Goal: Task Accomplishment & Management: Use online tool/utility

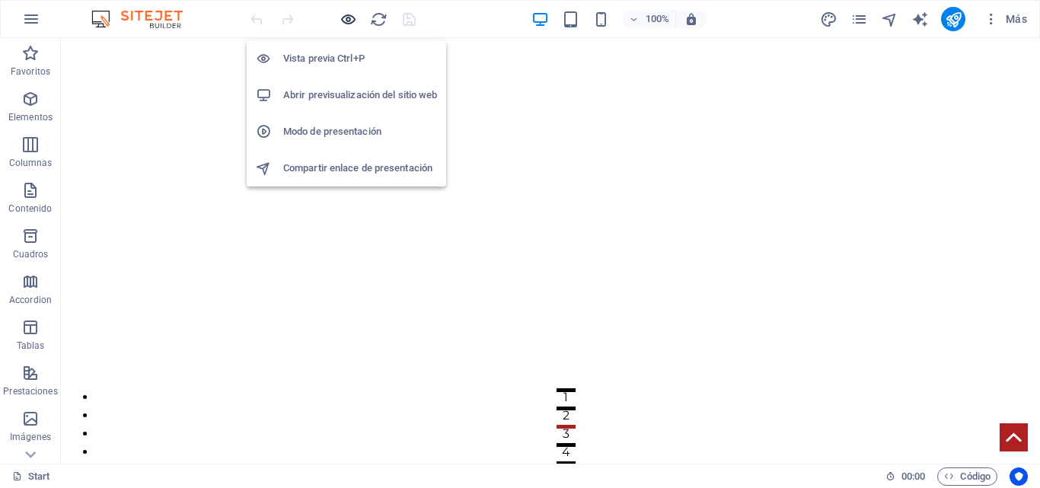
click at [352, 13] on icon "button" at bounding box center [349, 20] width 18 height 18
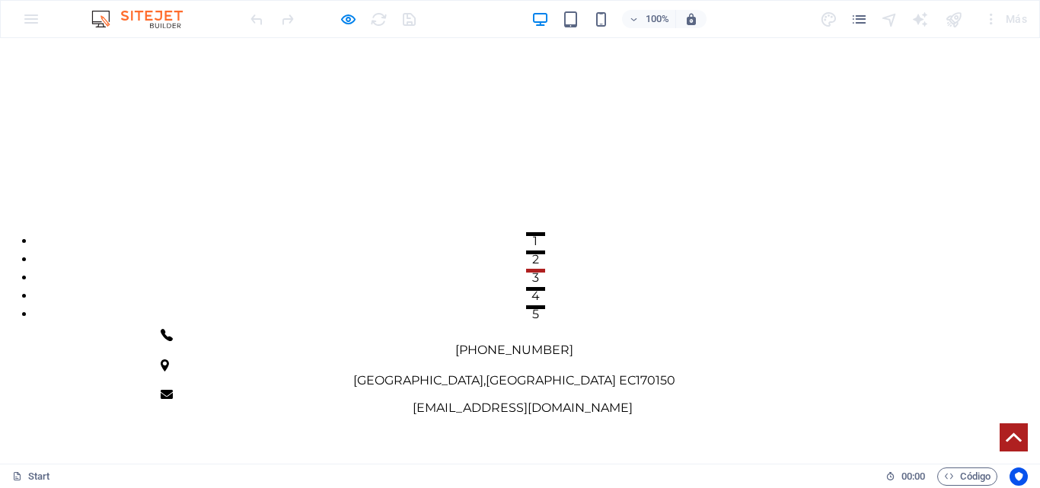
scroll to position [228, 0]
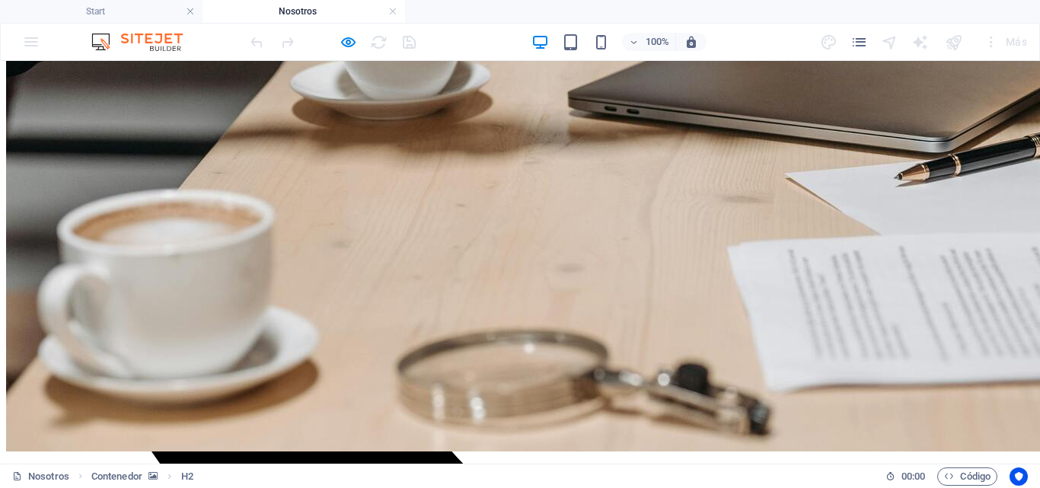
scroll to position [619, 0]
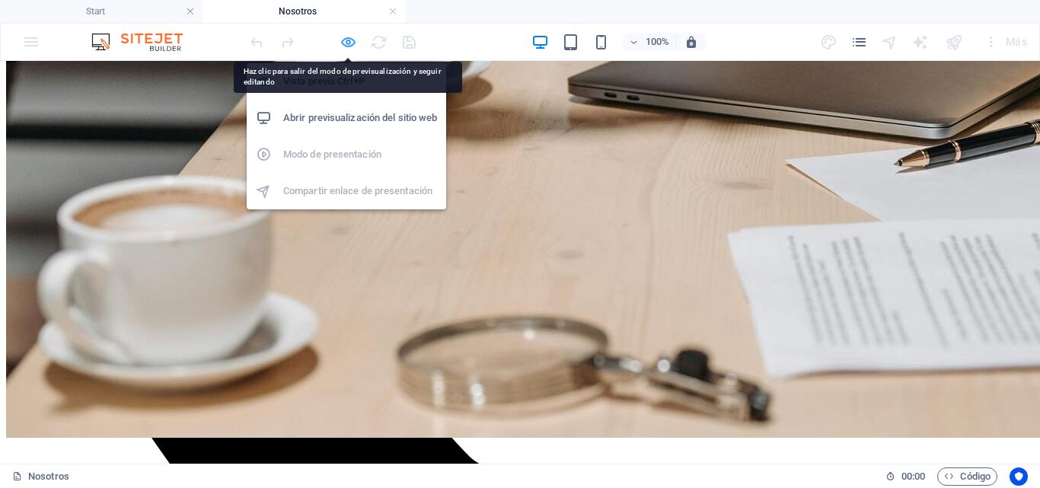
click at [346, 40] on icon "button" at bounding box center [349, 42] width 18 height 18
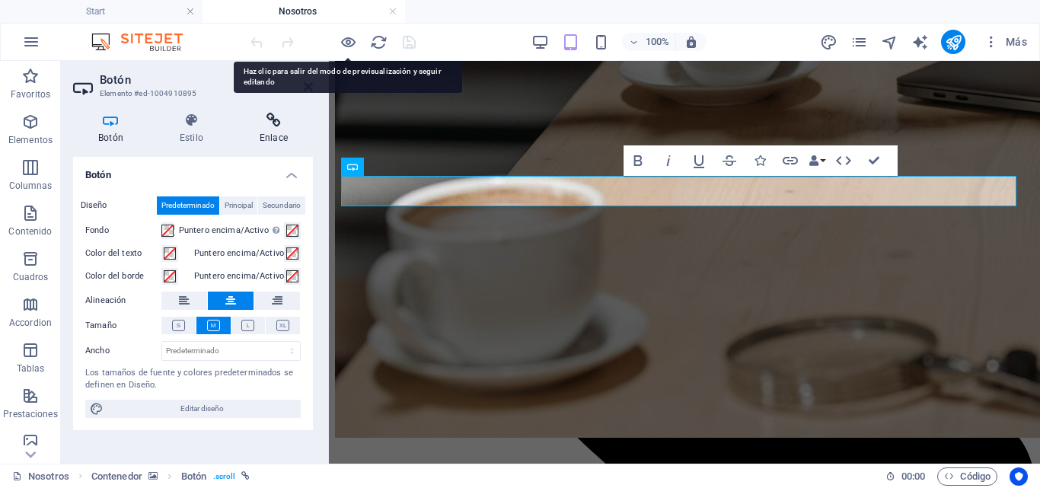
click at [257, 131] on h4 "Enlace" at bounding box center [273, 129] width 78 height 32
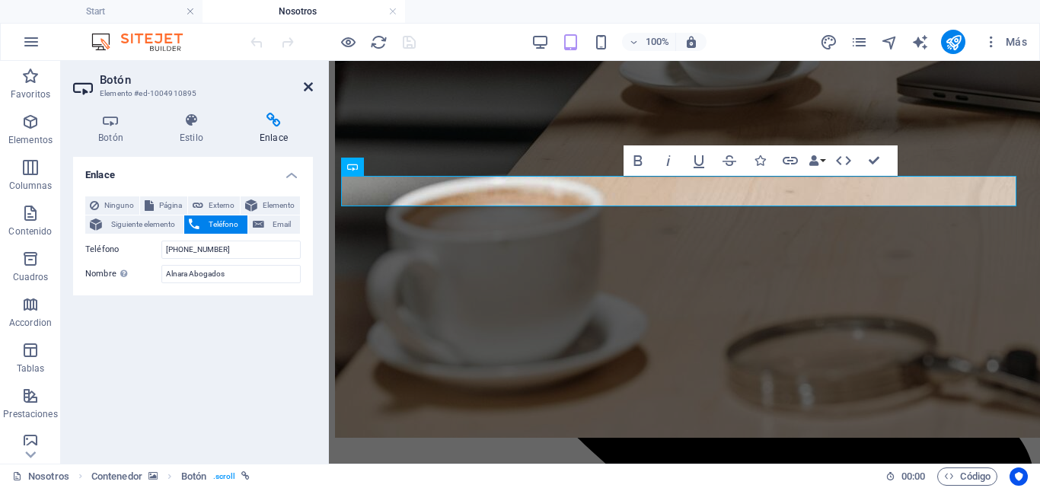
click at [308, 88] on icon at bounding box center [308, 87] width 9 height 12
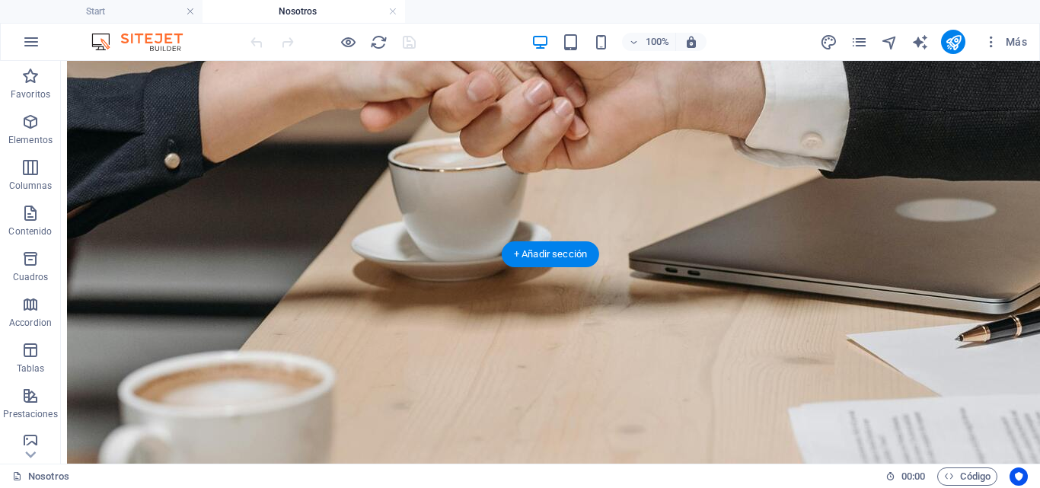
scroll to position [314, 0]
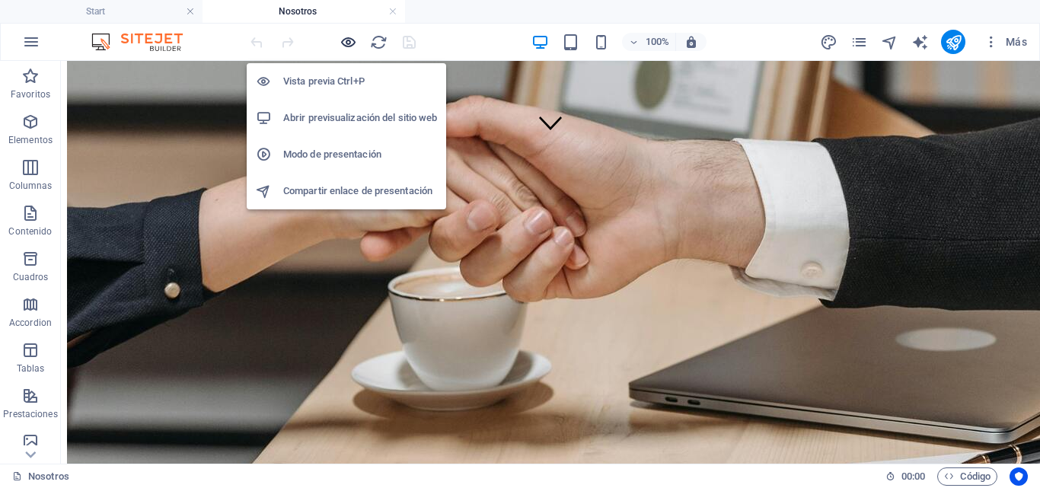
click at [343, 42] on icon "button" at bounding box center [349, 42] width 18 height 18
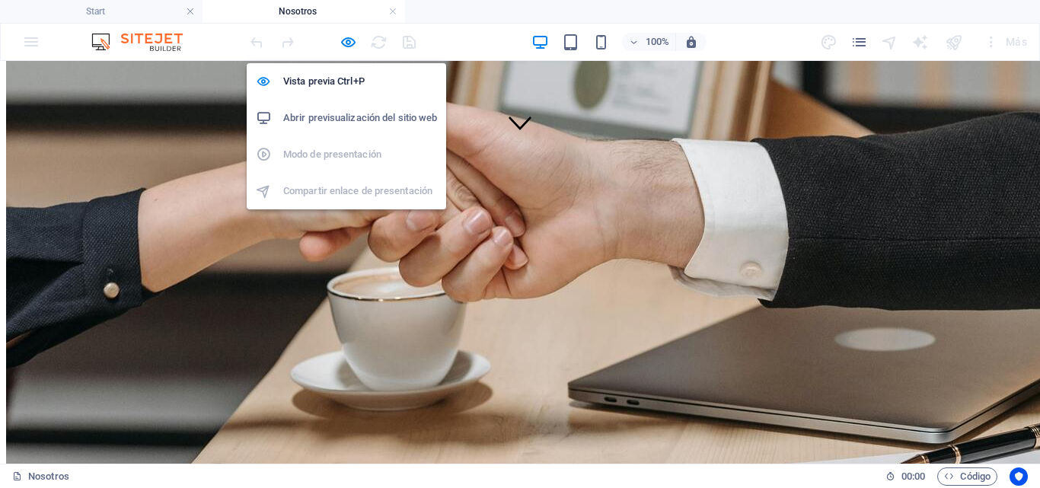
click at [356, 116] on h6 "Abrir previsualización del sitio web" at bounding box center [360, 118] width 154 height 18
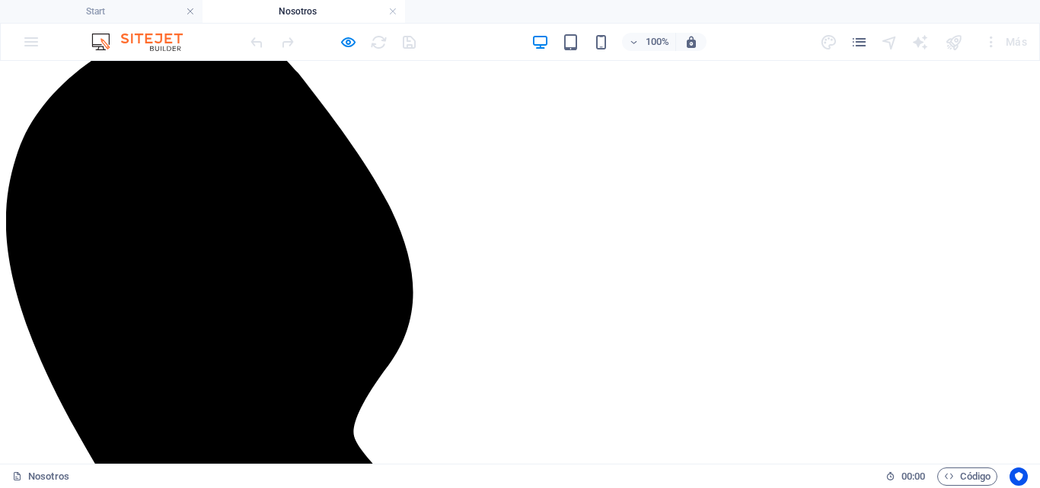
scroll to position [579, 0]
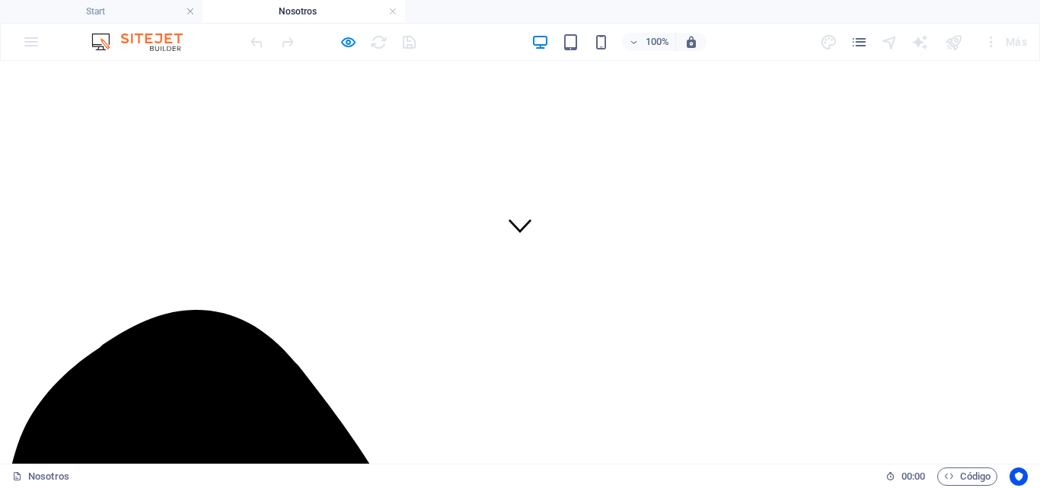
scroll to position [228, 0]
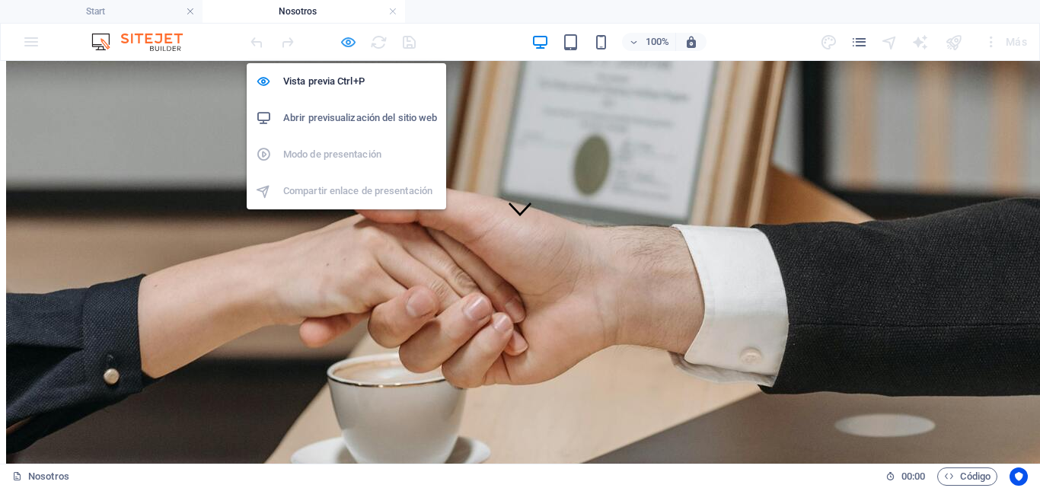
click at [340, 42] on icon "button" at bounding box center [349, 42] width 18 height 18
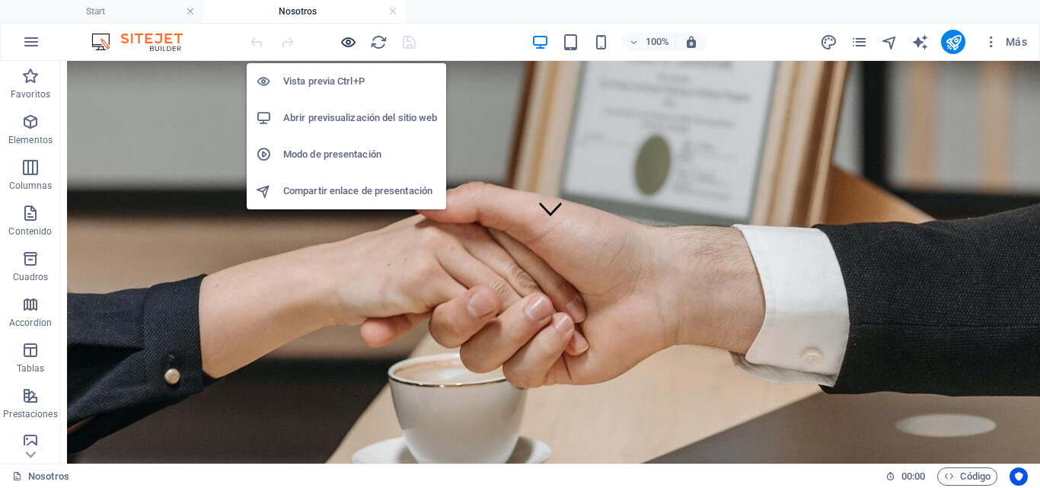
click at [342, 43] on icon "button" at bounding box center [349, 42] width 18 height 18
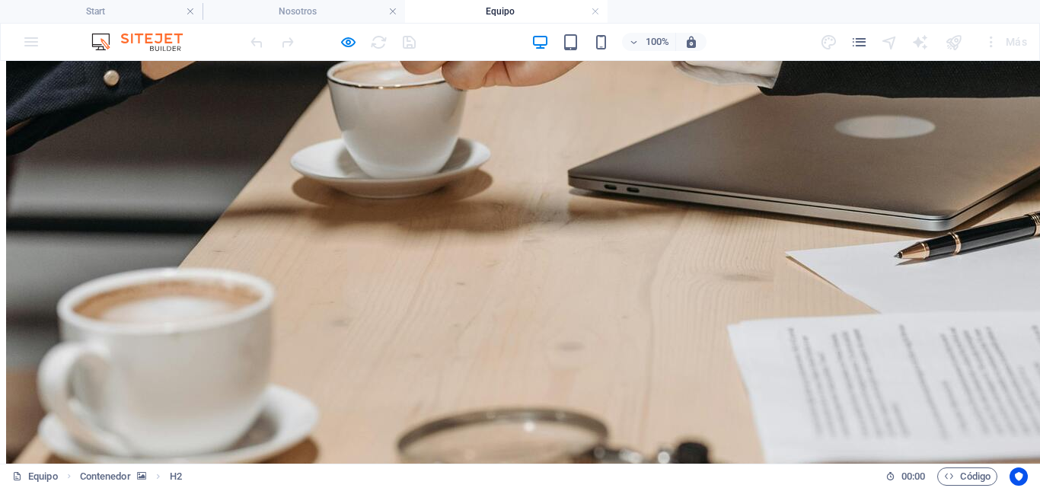
scroll to position [543, 0]
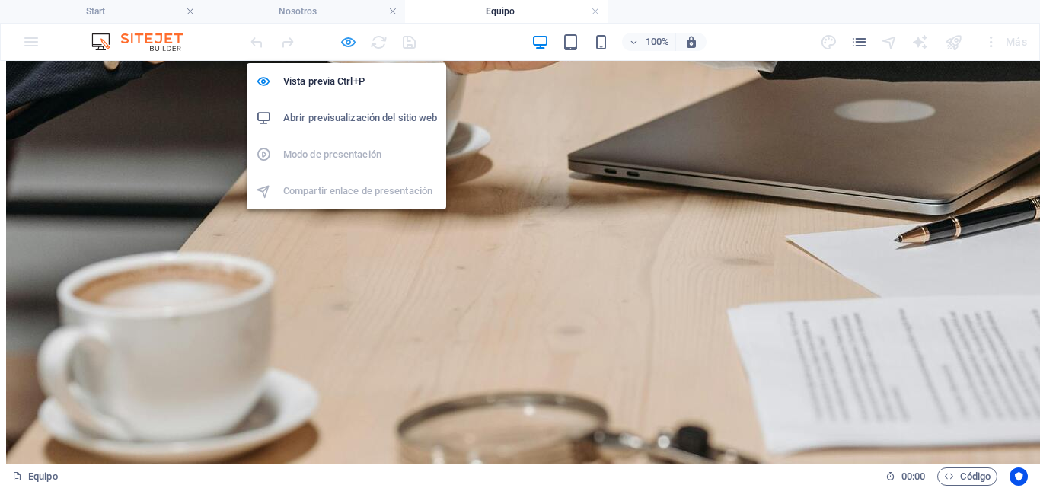
click at [340, 46] on icon "button" at bounding box center [349, 42] width 18 height 18
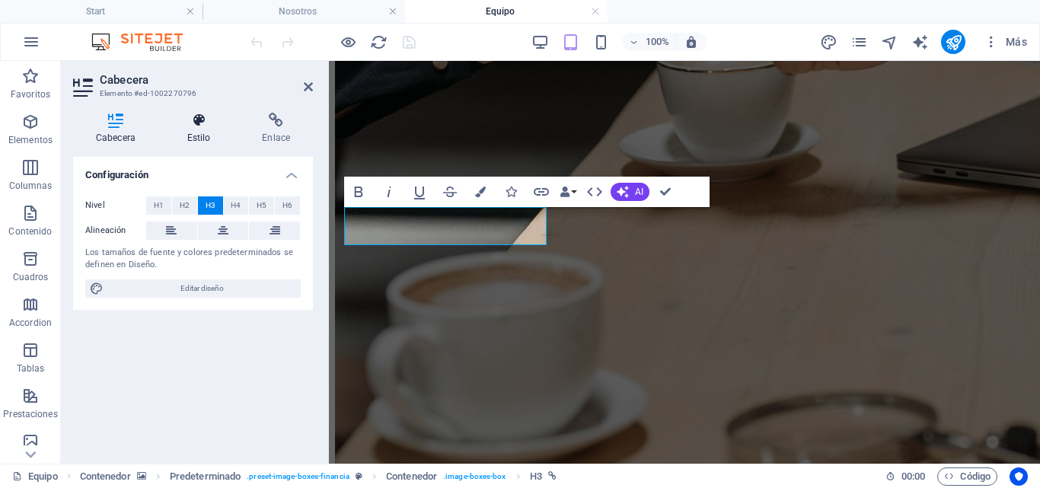
click at [193, 124] on icon at bounding box center [198, 120] width 69 height 15
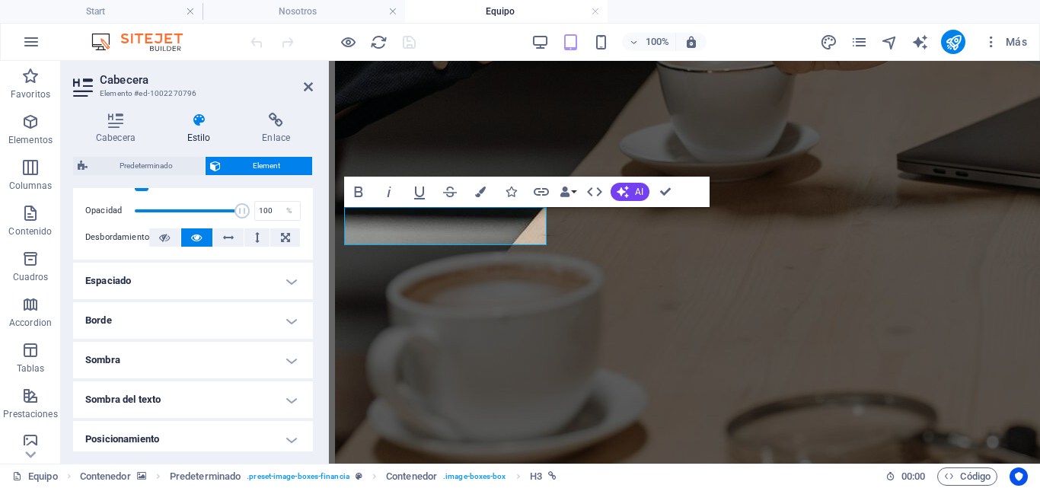
scroll to position [393, 0]
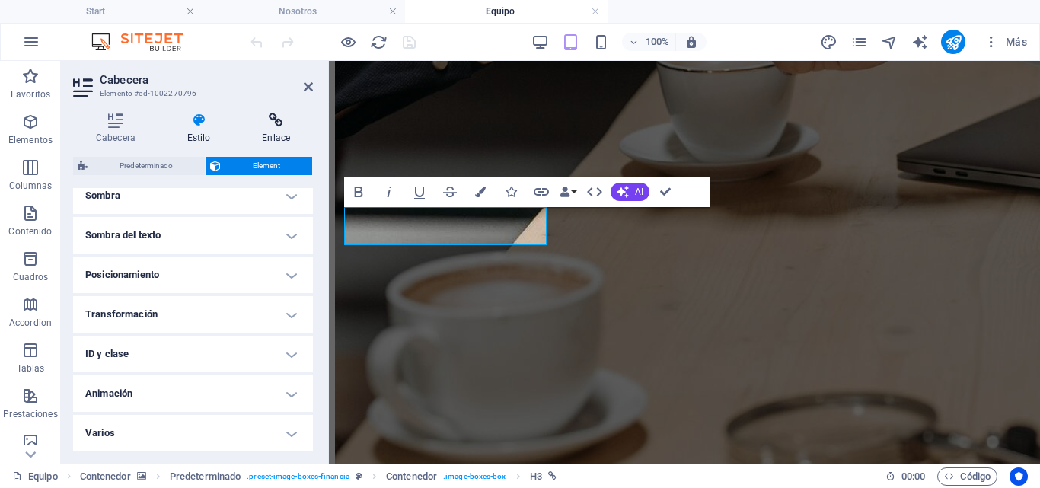
click at [278, 135] on h4 "Enlace" at bounding box center [276, 129] width 74 height 32
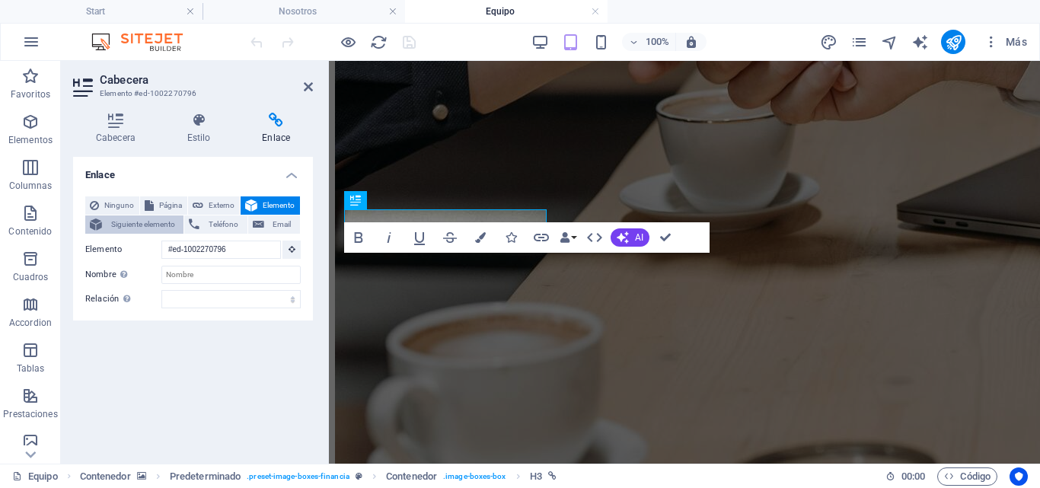
scroll to position [543, 0]
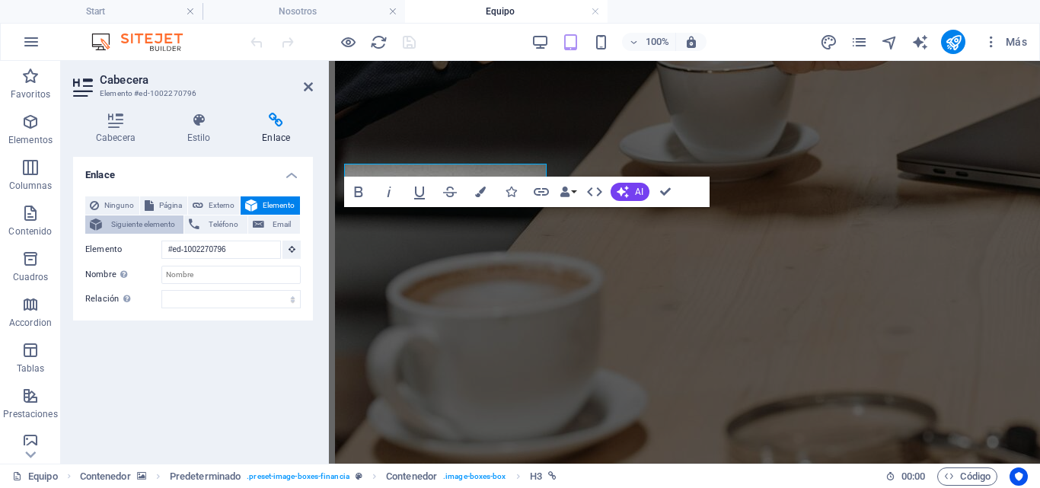
click at [144, 225] on span "Siguiente elemento" at bounding box center [143, 224] width 72 height 18
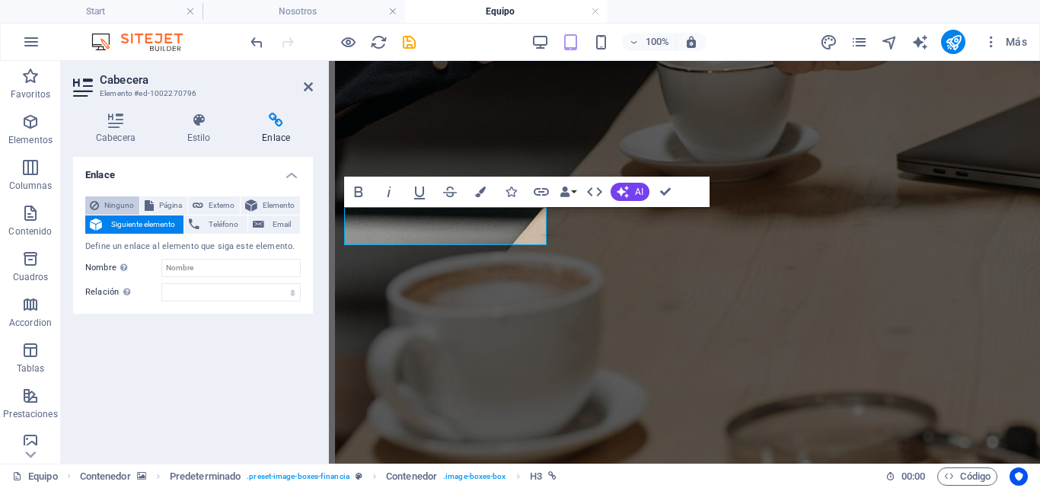
click at [136, 210] on button "Ninguno" at bounding box center [112, 205] width 54 height 18
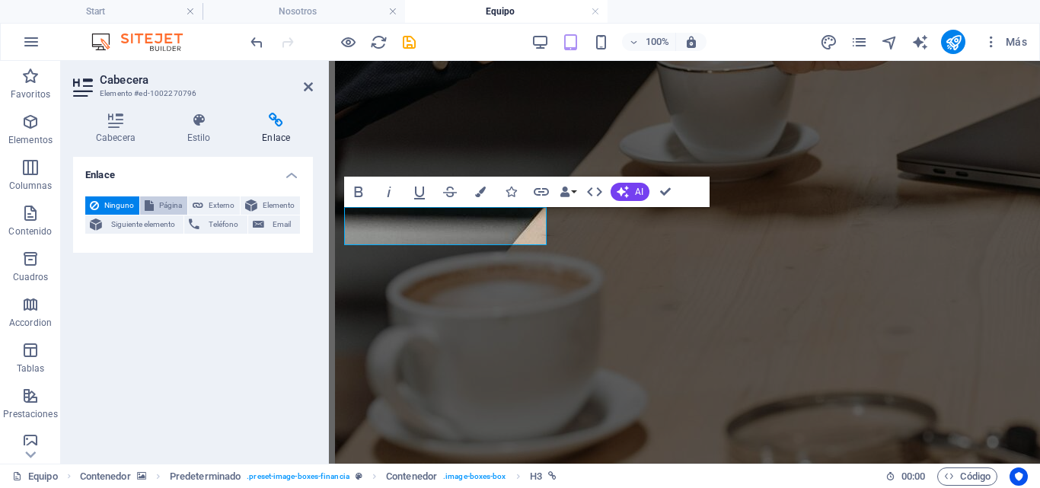
click at [159, 209] on span "Página" at bounding box center [170, 205] width 24 height 18
select select
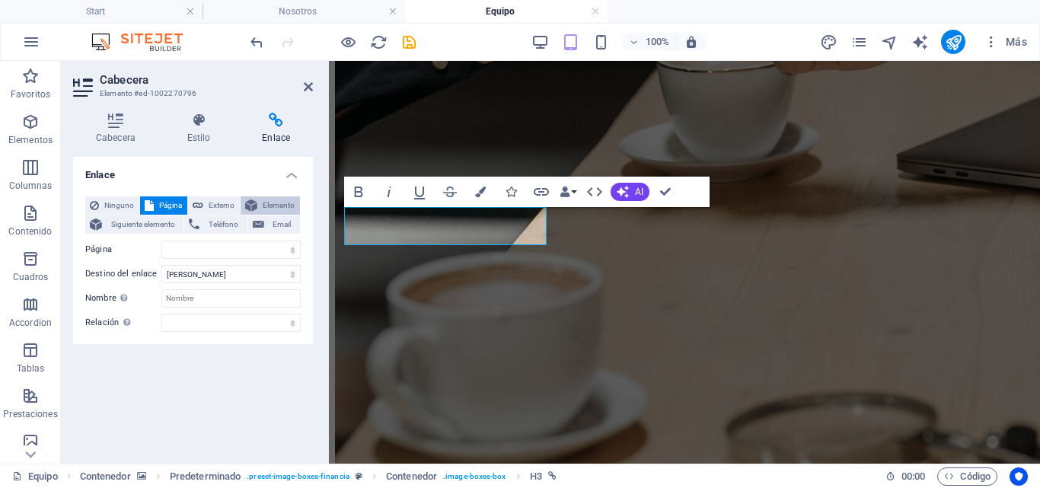
click at [267, 200] on span "Elemento" at bounding box center [278, 205] width 33 height 18
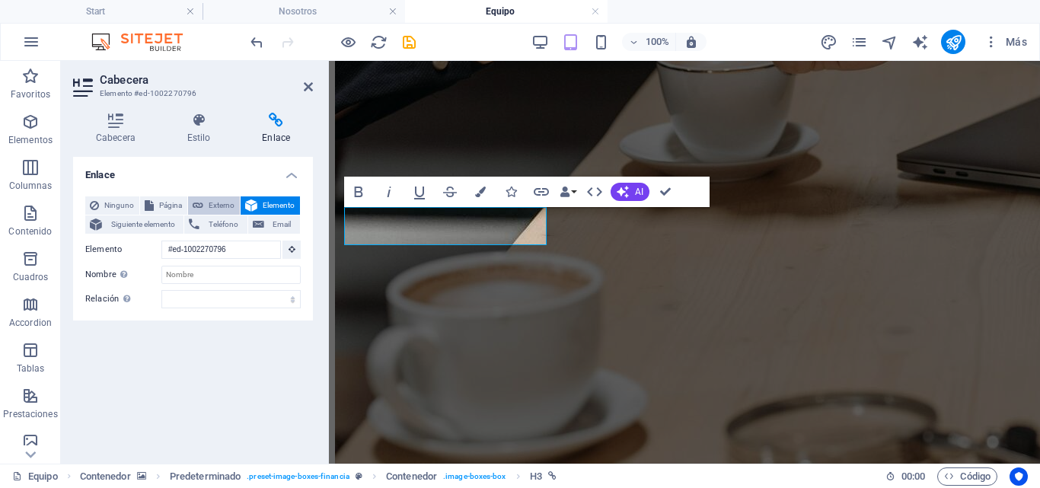
click at [193, 204] on icon at bounding box center [198, 205] width 11 height 18
select select "blank"
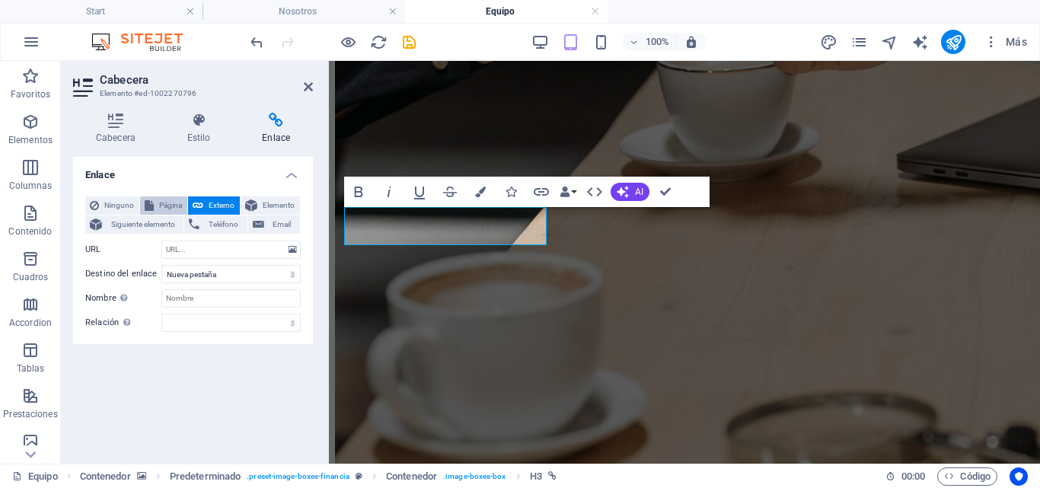
click at [168, 205] on span "Página" at bounding box center [170, 205] width 24 height 18
select select
click at [260, 206] on button "Elemento" at bounding box center [270, 205] width 59 height 18
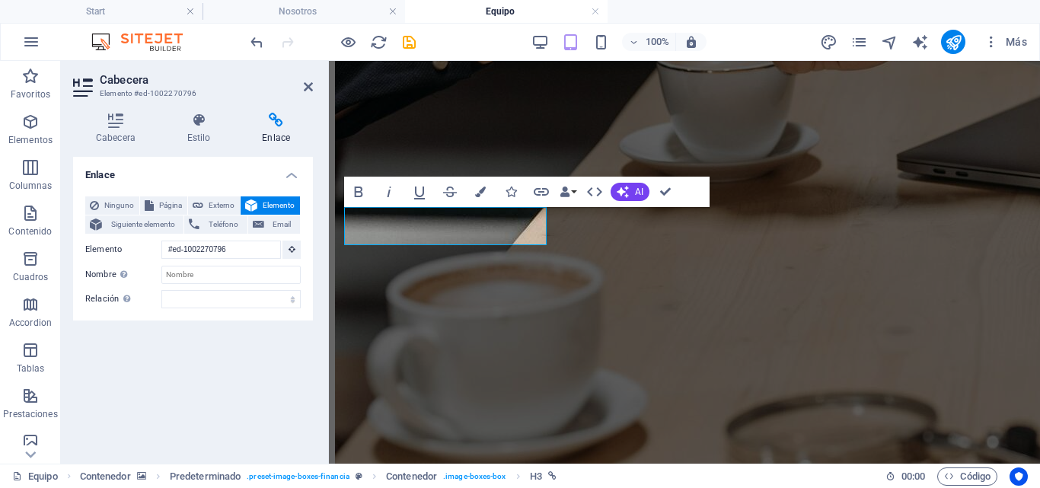
click at [243, 199] on button "Elemento" at bounding box center [270, 205] width 59 height 18
click at [205, 203] on button "Externo" at bounding box center [214, 205] width 52 height 18
select select "blank"
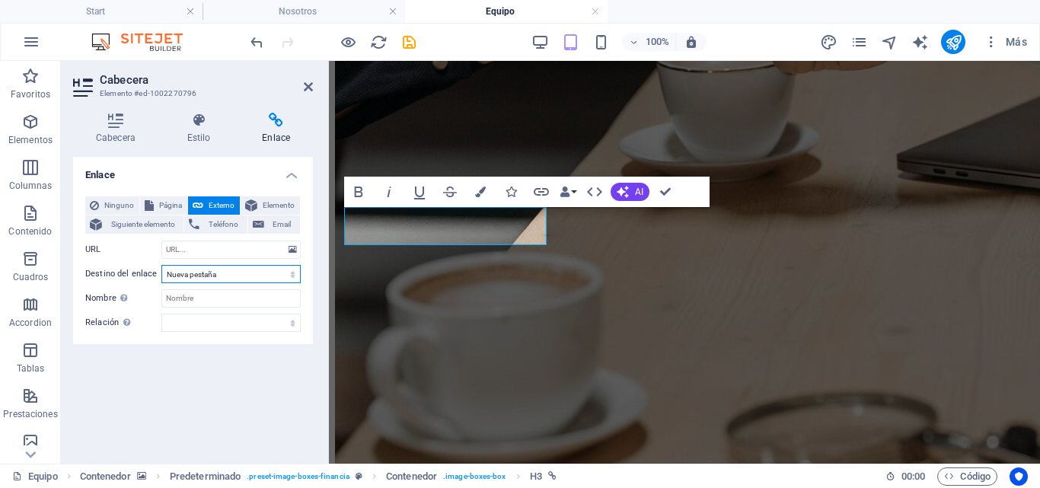
click at [212, 269] on select "Nueva pestaña Misma pestaña Superposición" at bounding box center [230, 274] width 139 height 18
click at [215, 275] on select "Nueva pestaña Misma pestaña Superposición" at bounding box center [230, 274] width 139 height 18
click at [163, 205] on span "Página" at bounding box center [170, 205] width 24 height 18
select select
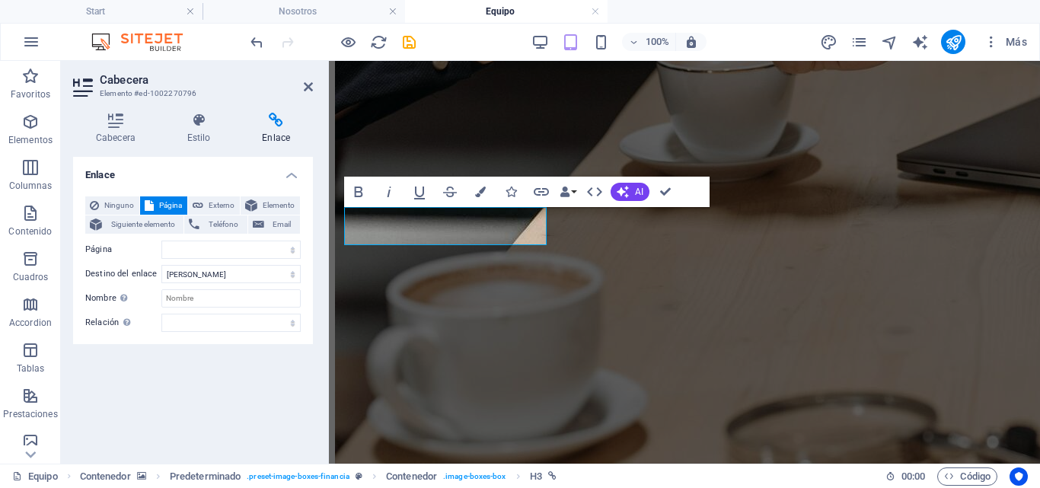
click at [295, 88] on header "Cabecera Elemento #ed-1002270796" at bounding box center [193, 81] width 240 height 40
click at [301, 88] on header "Cabecera Elemento #ed-1002270796" at bounding box center [193, 81] width 240 height 40
click at [304, 86] on icon at bounding box center [308, 87] width 9 height 12
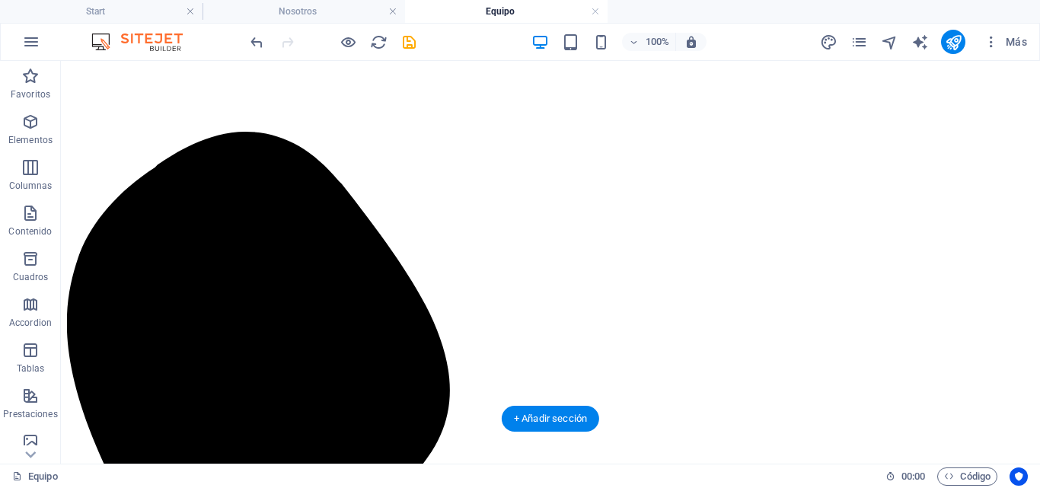
scroll to position [388, 0]
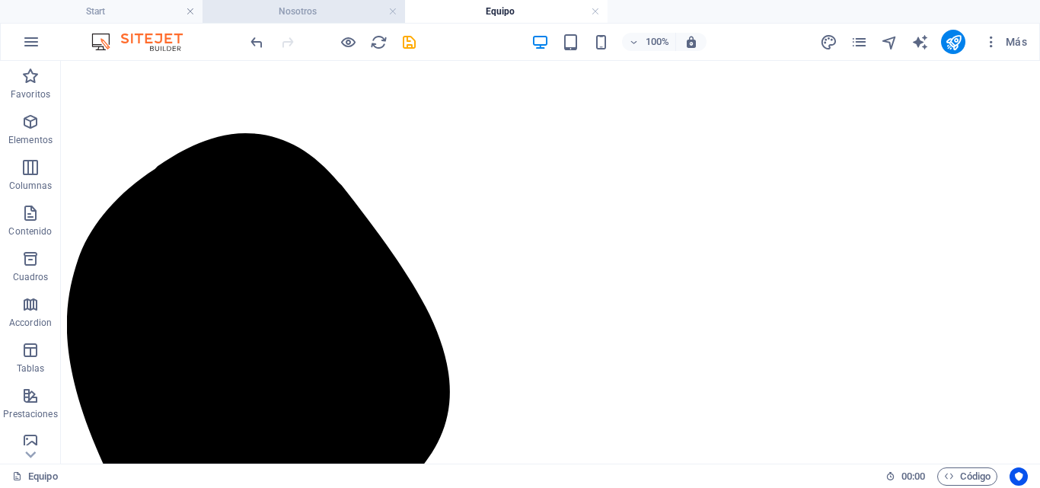
click at [232, 15] on h4 "Nosotros" at bounding box center [303, 11] width 202 height 17
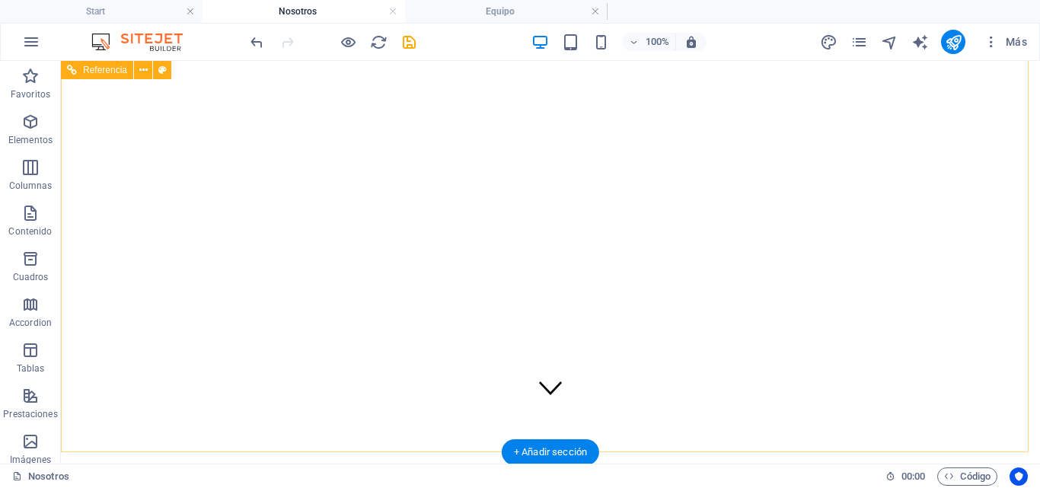
scroll to position [0, 0]
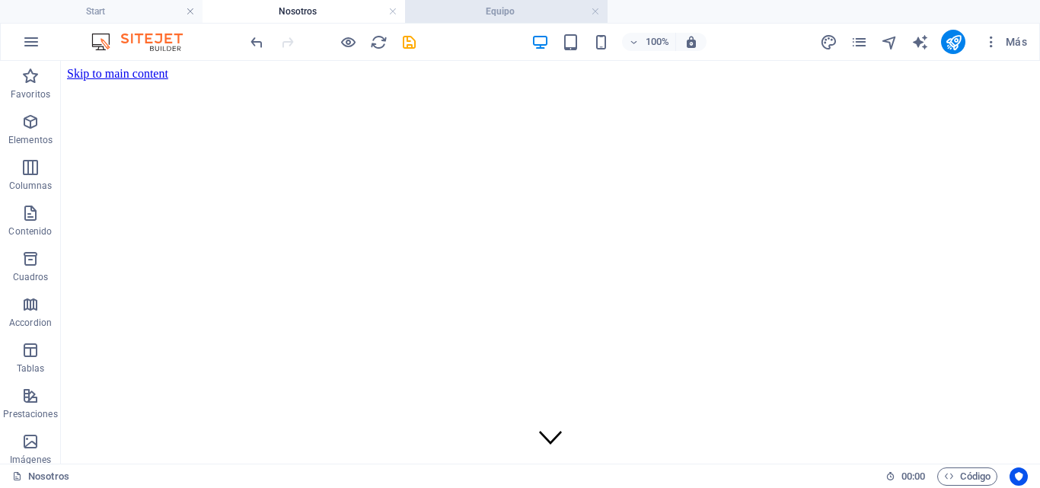
click at [502, 11] on h4 "Equipo" at bounding box center [506, 11] width 202 height 17
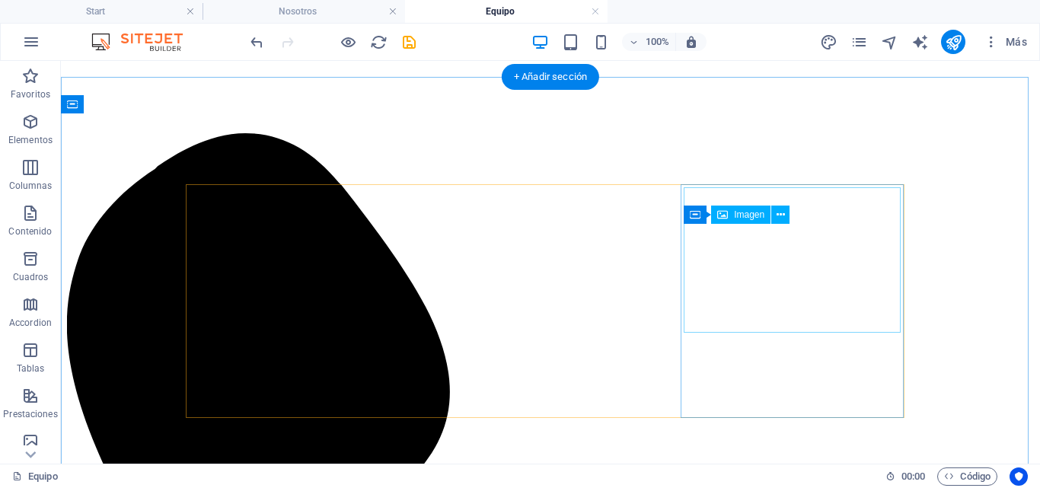
scroll to position [729, 0]
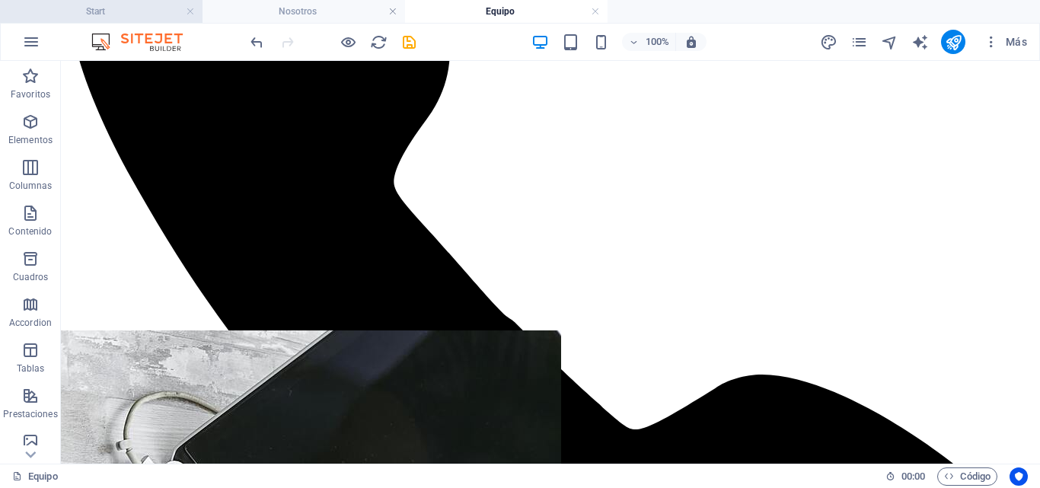
click at [108, 8] on h4 "Start" at bounding box center [101, 11] width 202 height 17
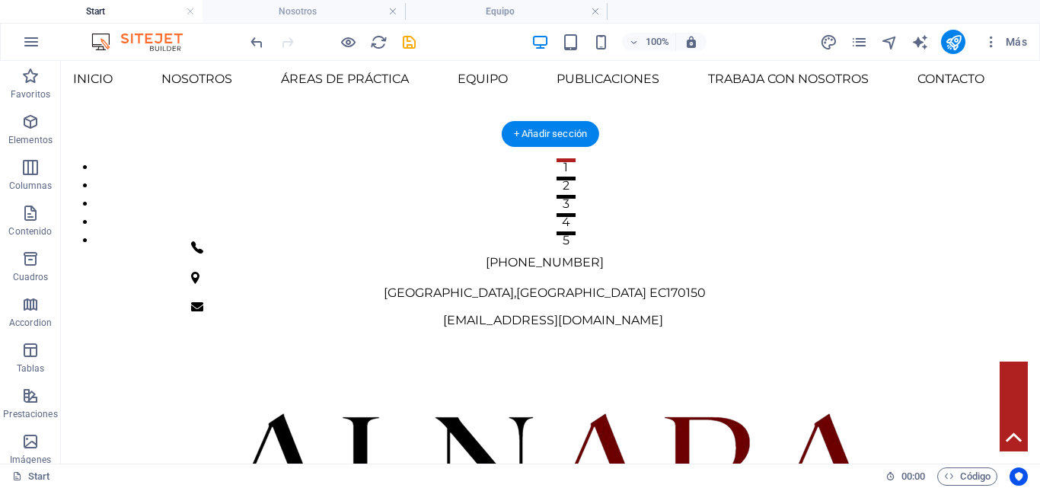
scroll to position [725, 0]
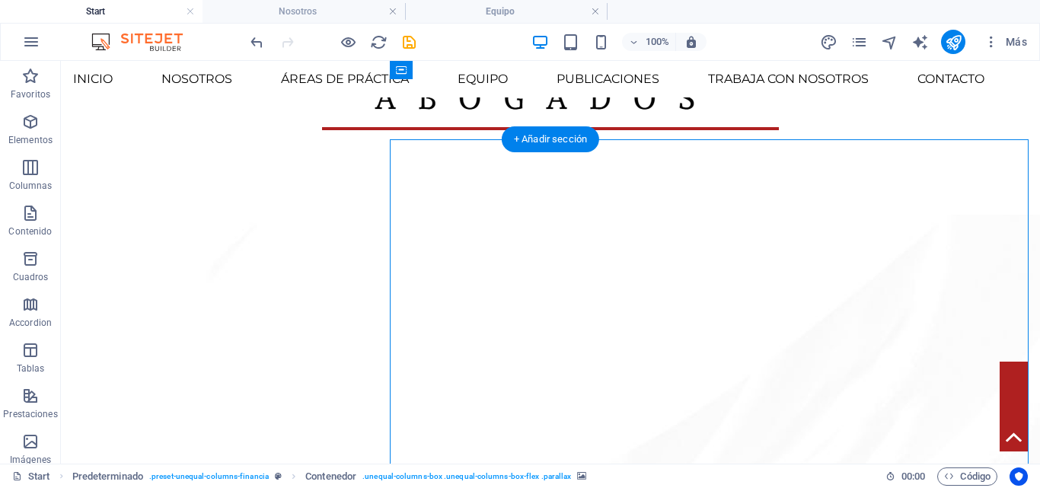
drag, startPoint x: 489, startPoint y: 187, endPoint x: 243, endPoint y: 190, distance: 246.7
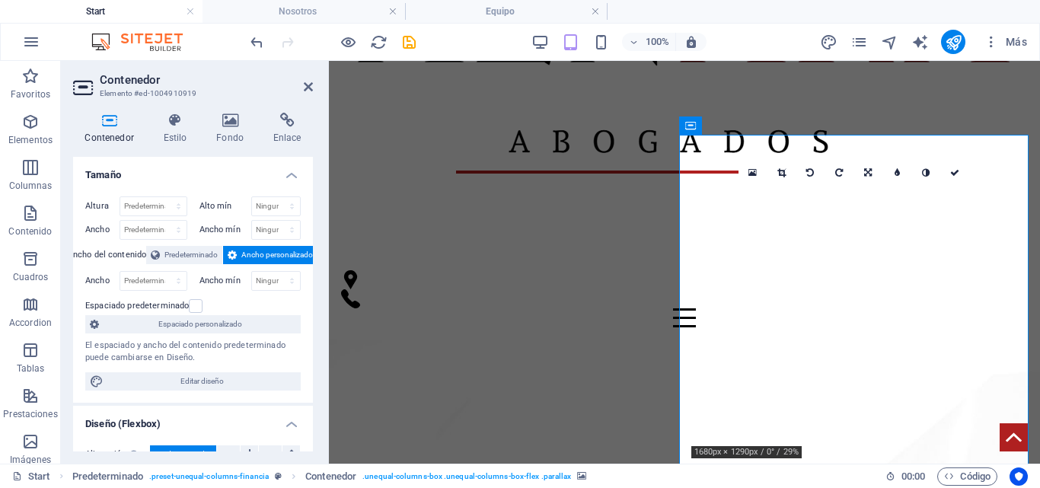
scroll to position [768, 0]
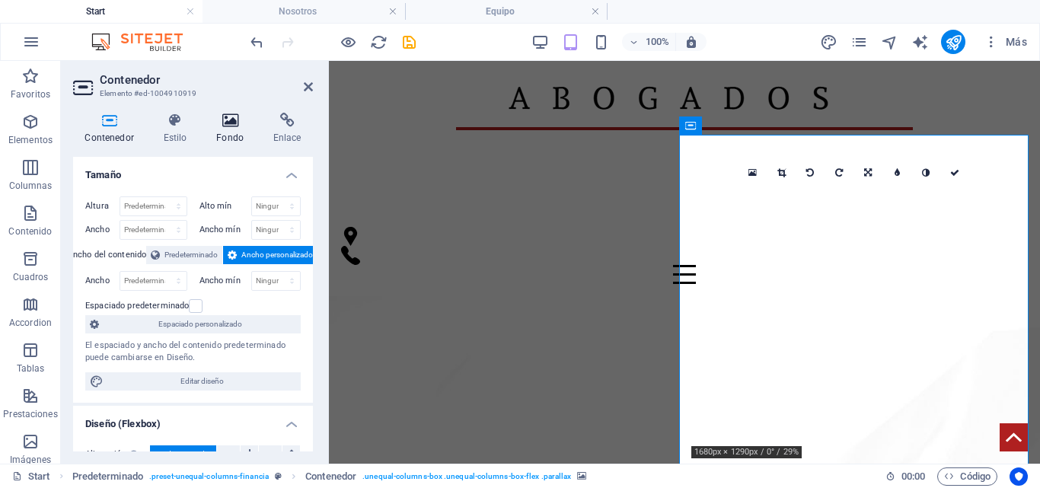
click at [259, 126] on h4 "Fondo" at bounding box center [233, 129] width 57 height 32
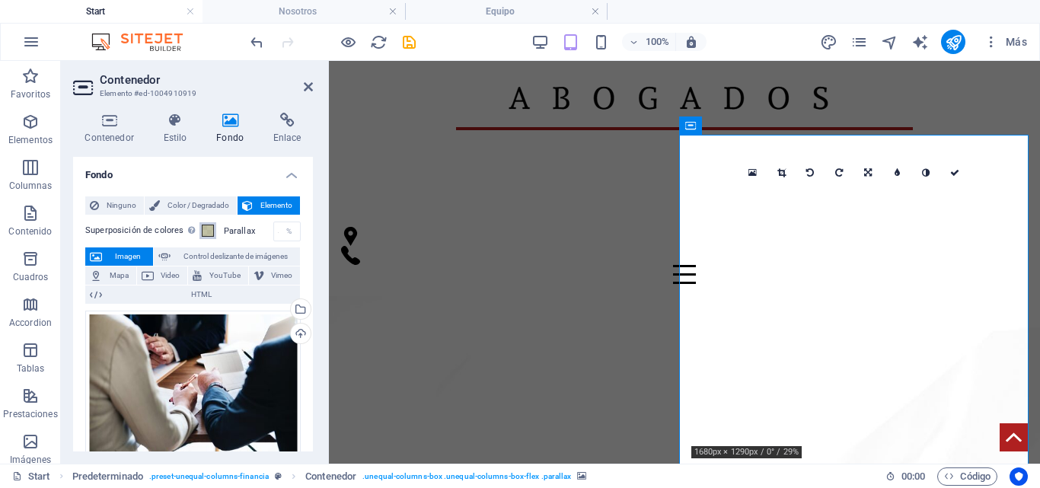
click at [205, 228] on span at bounding box center [208, 231] width 12 height 12
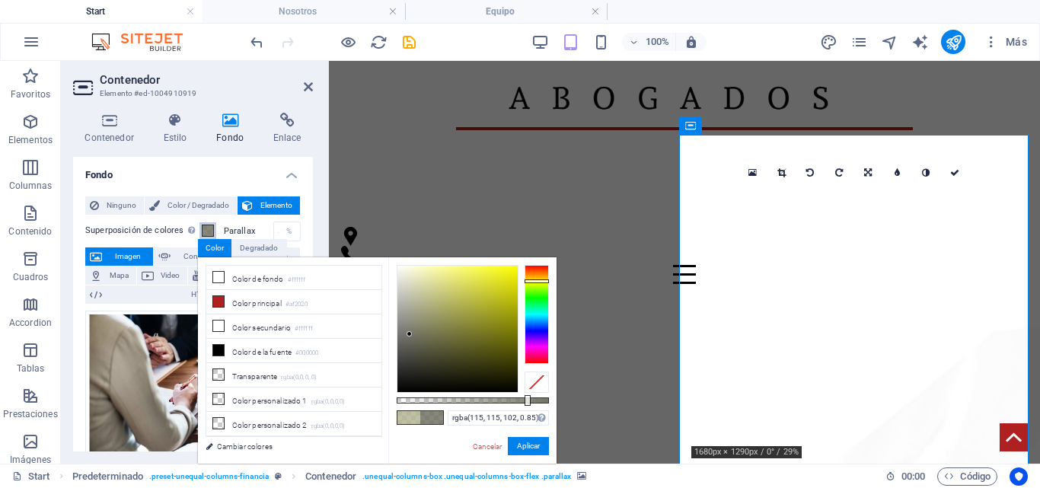
type input "rgba(113, 113, 101, 0.85)"
drag, startPoint x: 425, startPoint y: 298, endPoint x: 410, endPoint y: 335, distance: 40.3
click at [410, 335] on div at bounding box center [457, 329] width 120 height 126
click at [529, 445] on button "Aplicar" at bounding box center [528, 446] width 41 height 18
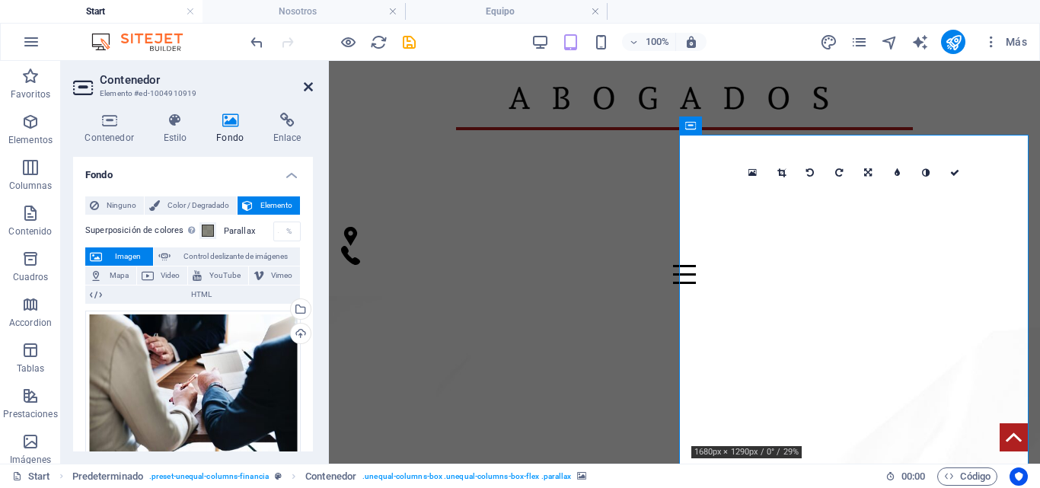
click at [311, 81] on icon at bounding box center [308, 87] width 9 height 12
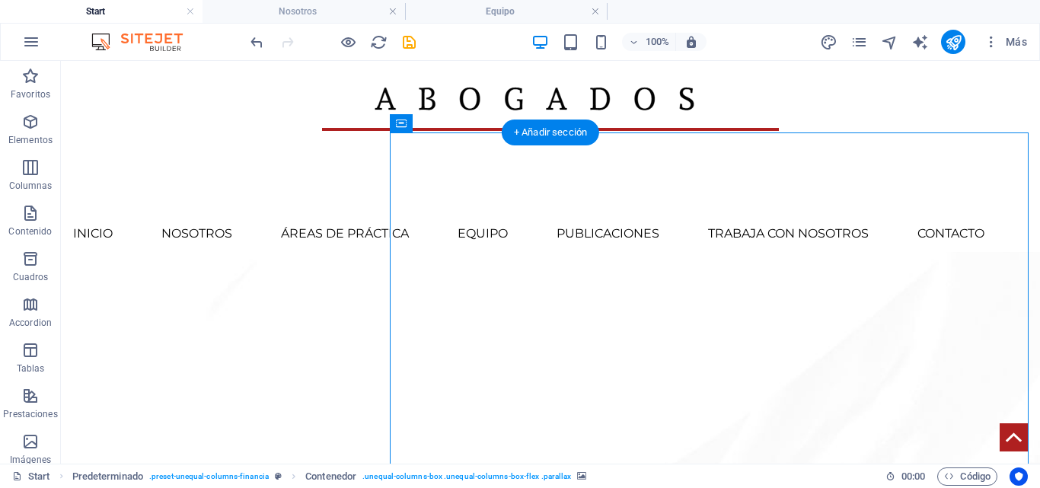
click at [705, 252] on figure at bounding box center [550, 451] width 979 height 399
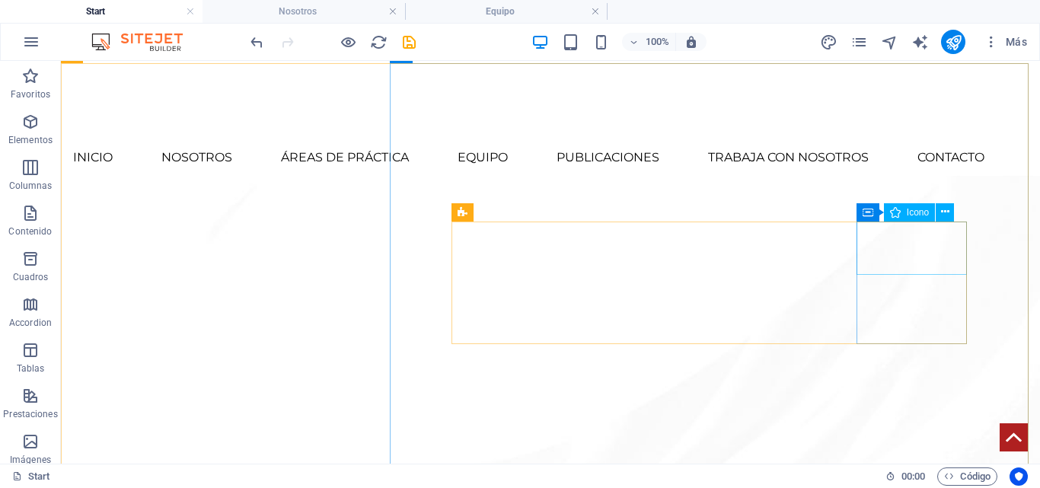
scroll to position [837, 0]
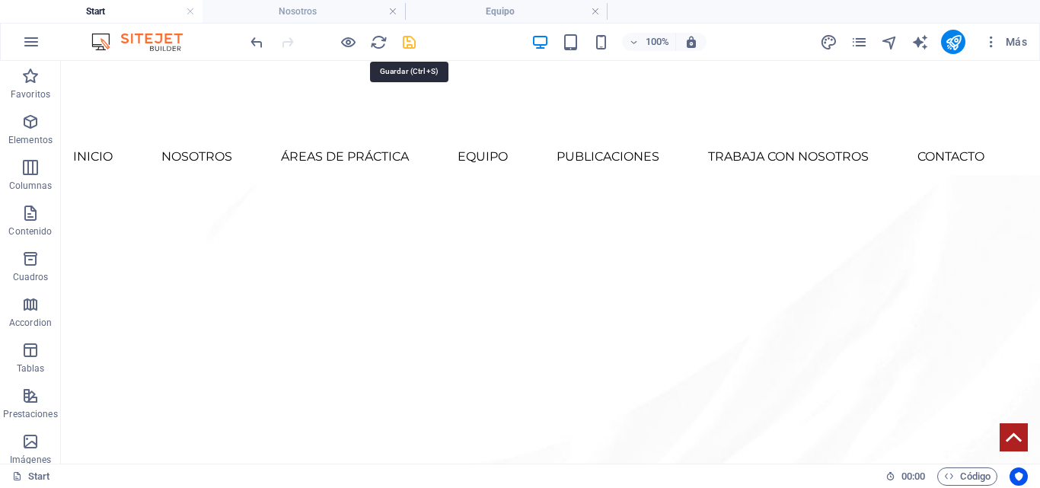
click at [403, 41] on icon "save" at bounding box center [409, 42] width 18 height 18
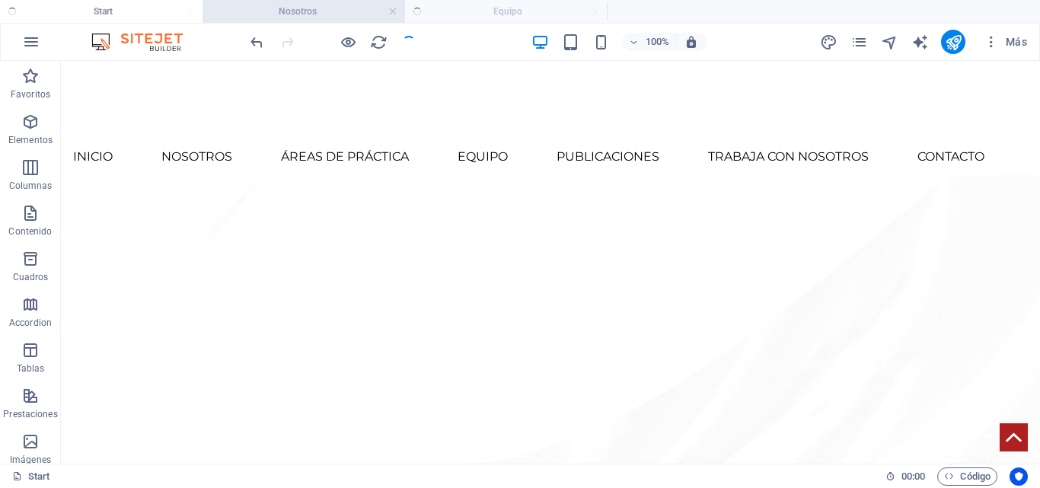
click at [303, 6] on h4 "Nosotros" at bounding box center [303, 11] width 202 height 17
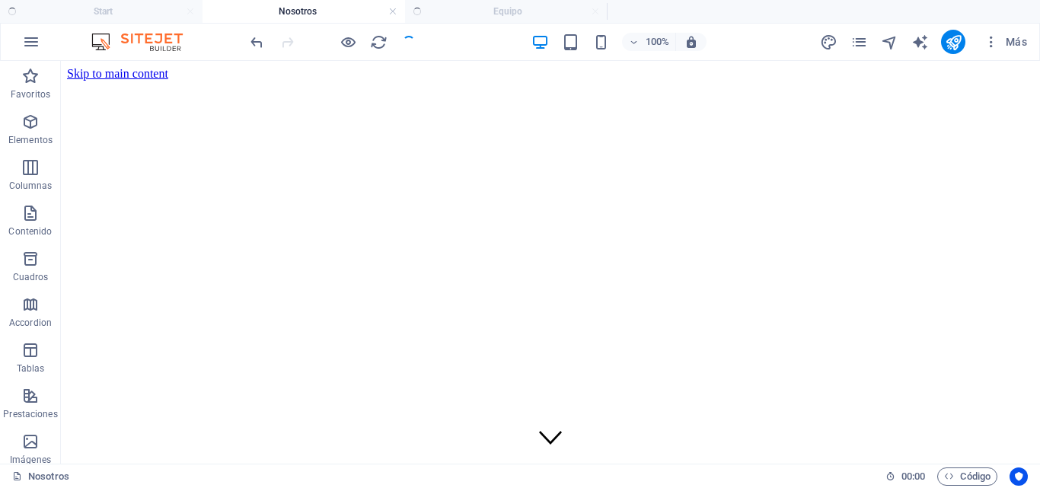
scroll to position [0, 0]
click at [536, 11] on h4 "Equipo" at bounding box center [506, 11] width 202 height 17
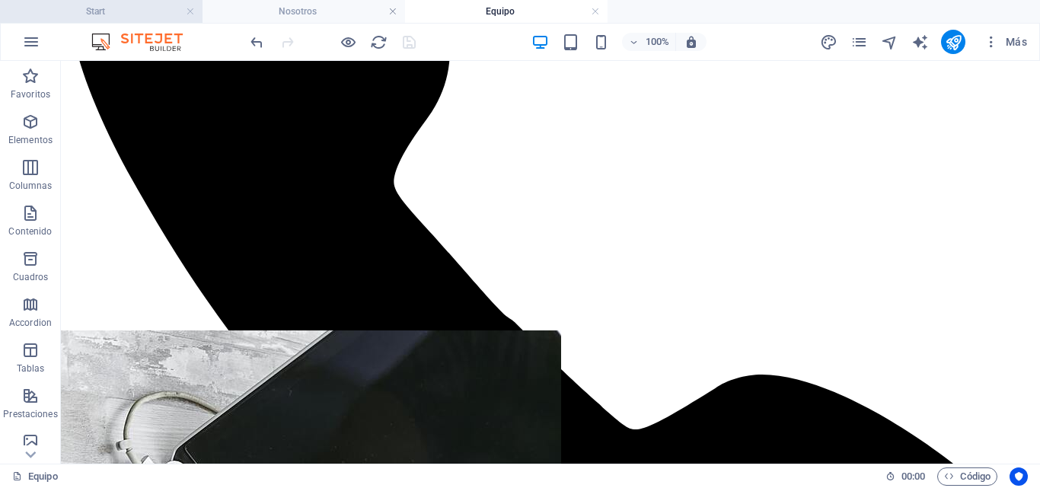
click at [148, 11] on h4 "Start" at bounding box center [101, 11] width 202 height 17
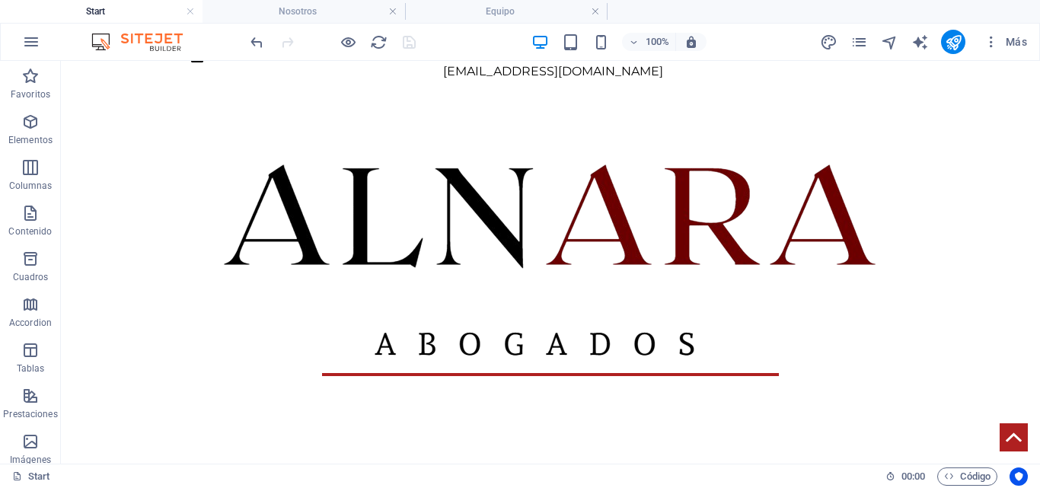
scroll to position [533, 0]
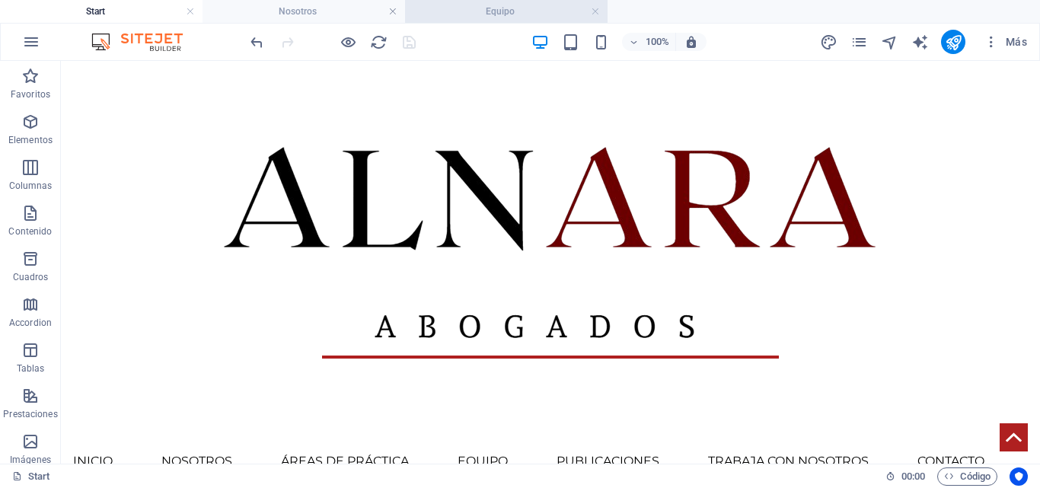
click at [471, 17] on h4 "Equipo" at bounding box center [506, 11] width 202 height 17
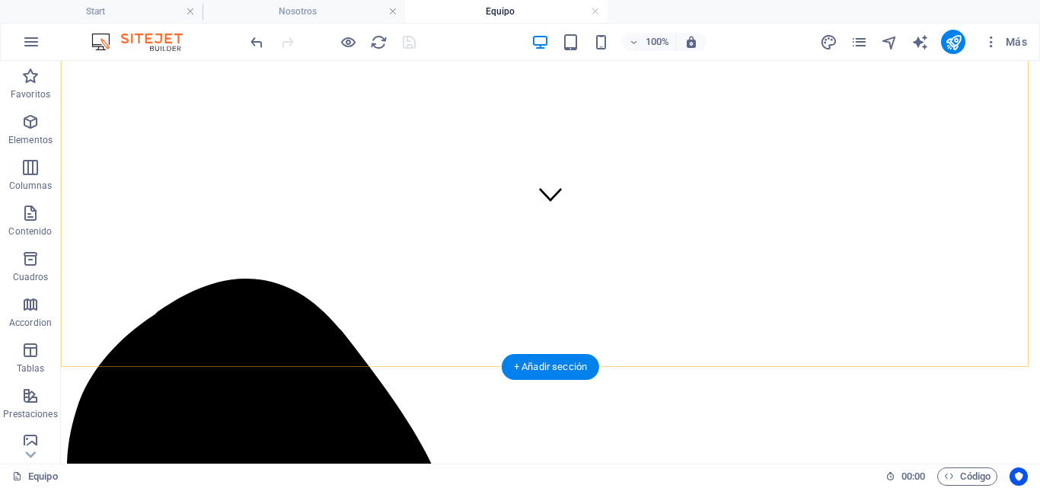
scroll to position [304, 0]
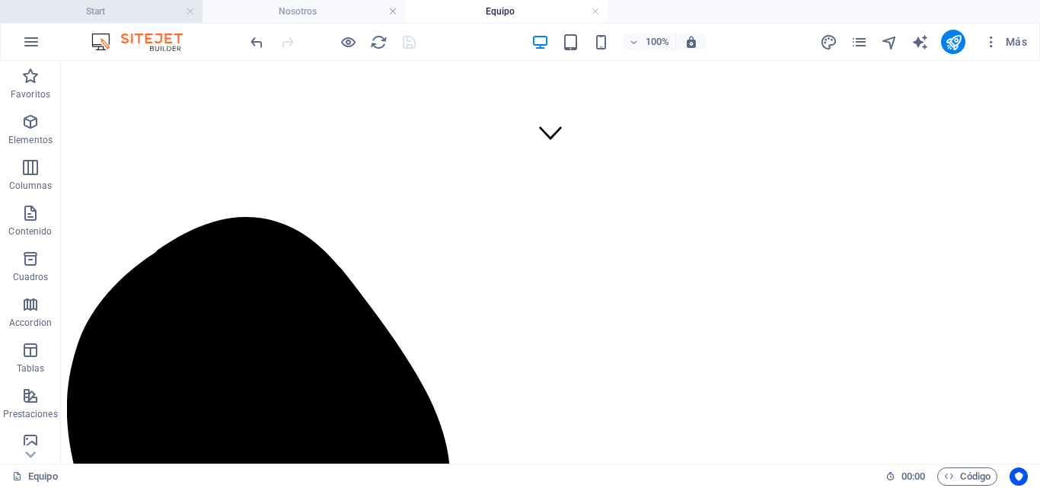
click at [115, 14] on h4 "Start" at bounding box center [101, 11] width 202 height 17
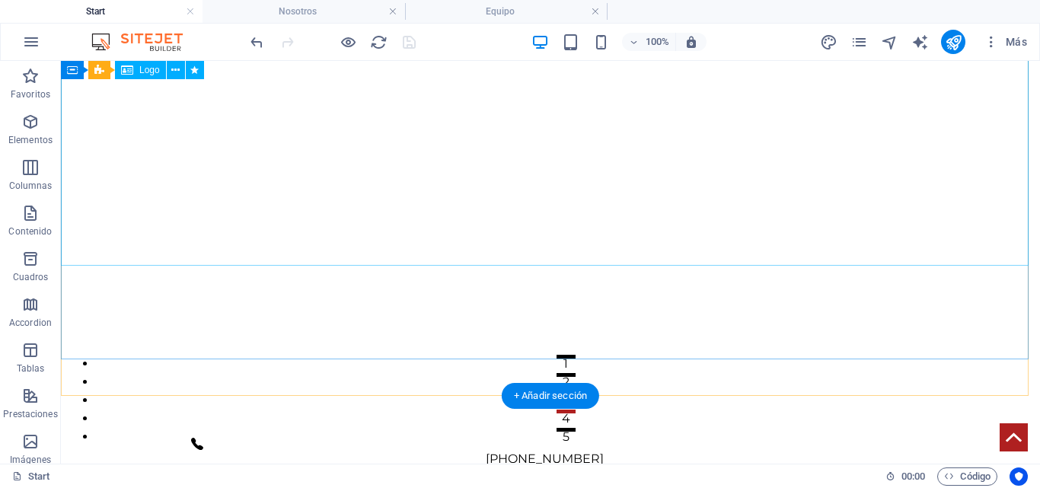
scroll to position [0, 0]
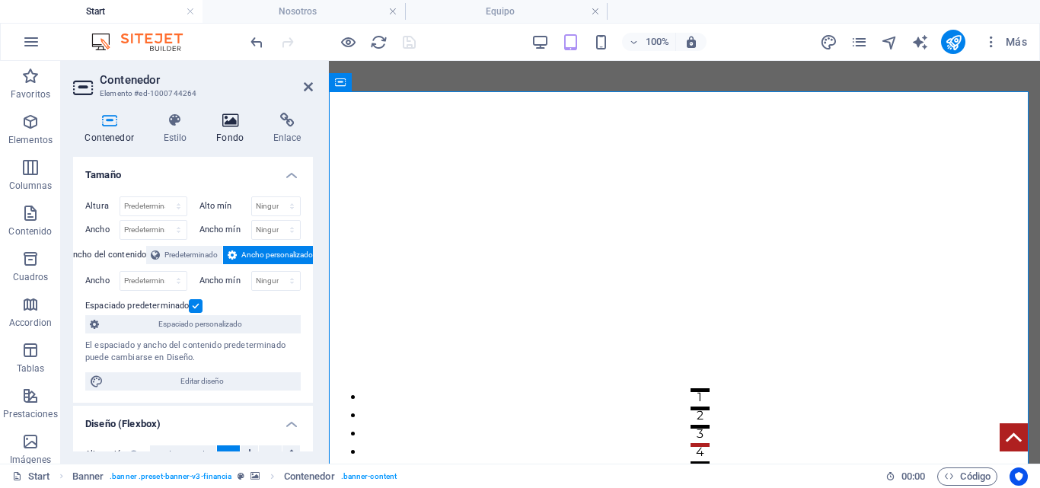
click at [228, 126] on icon at bounding box center [230, 120] width 51 height 15
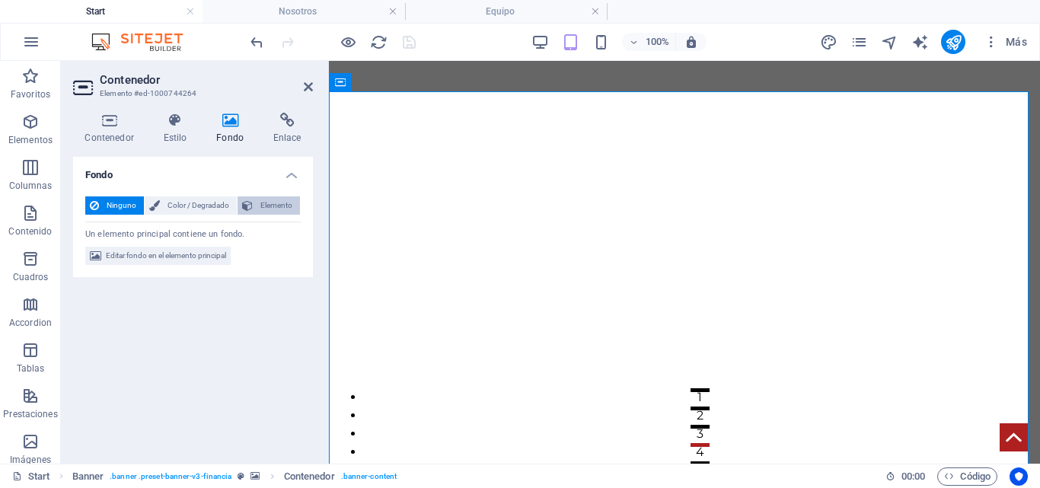
click at [254, 205] on button "Elemento" at bounding box center [269, 205] width 62 height 18
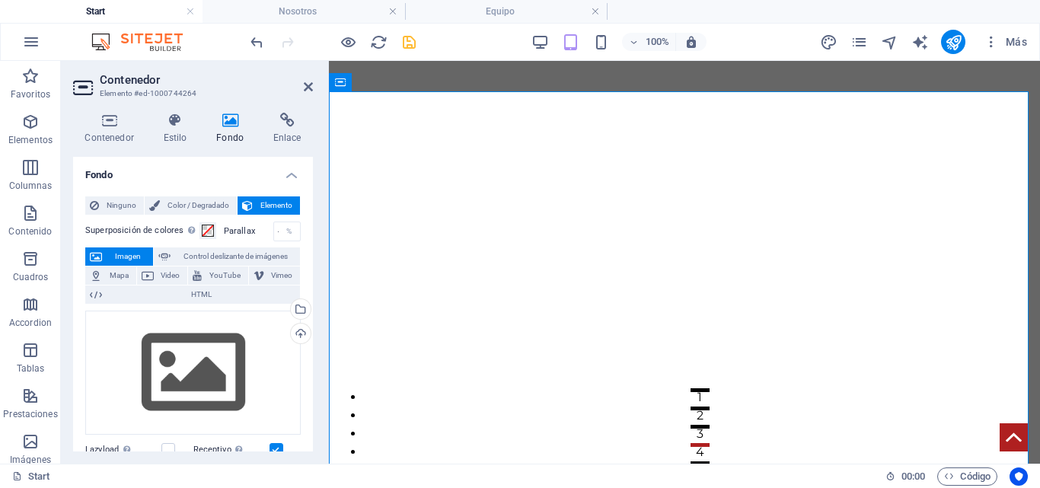
scroll to position [76, 0]
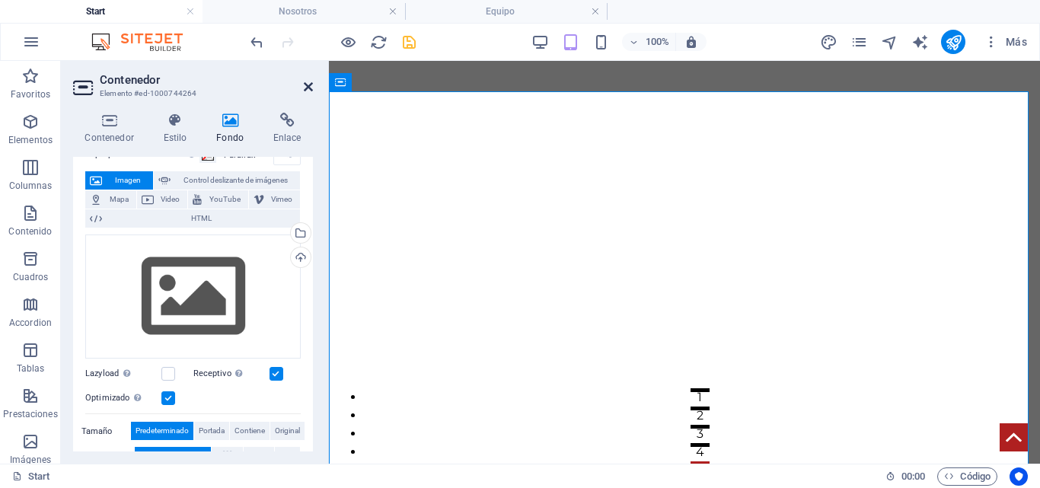
click at [312, 89] on icon at bounding box center [308, 87] width 9 height 12
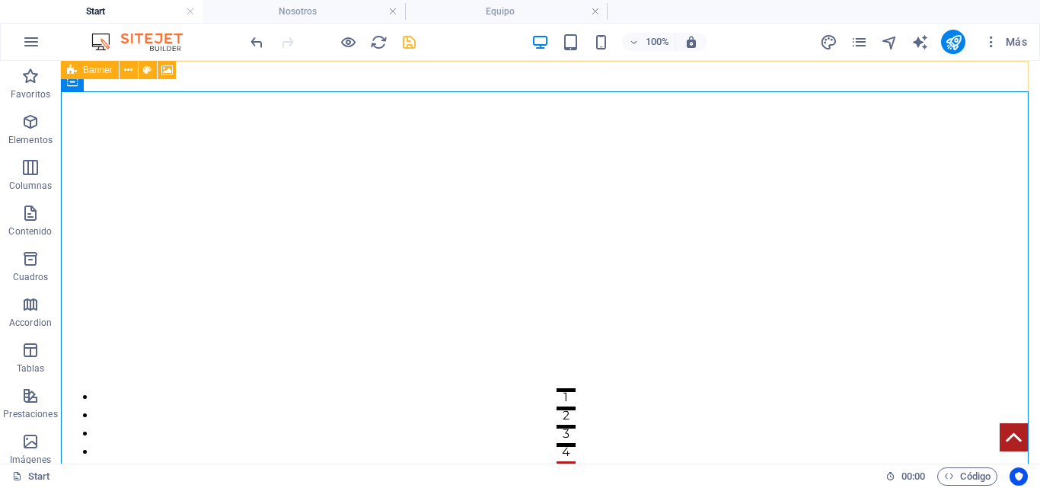
click at [90, 71] on span "Banner" at bounding box center [98, 69] width 30 height 9
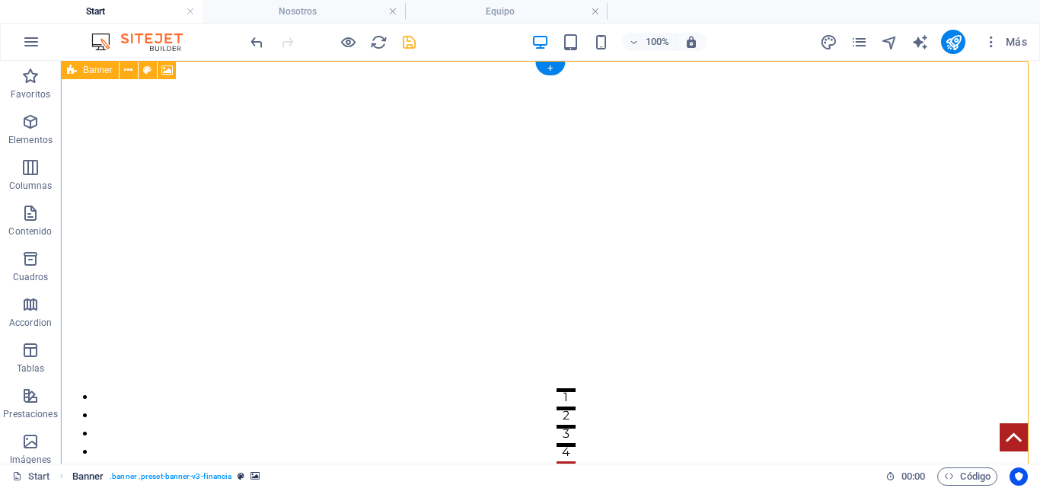
click at [255, 470] on link "Banner . banner .preset-banner-v3-financia" at bounding box center [166, 476] width 188 height 18
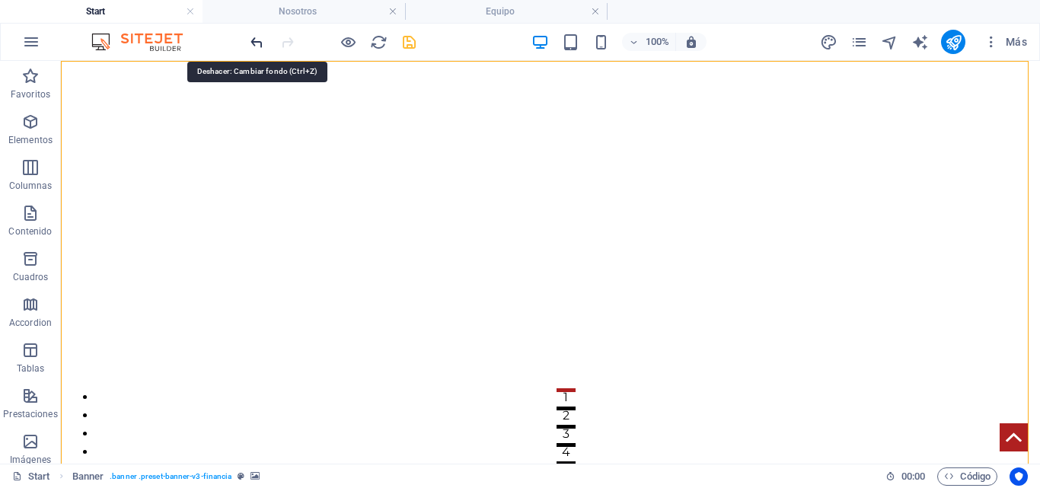
click at [257, 39] on icon "undo" at bounding box center [257, 42] width 18 height 18
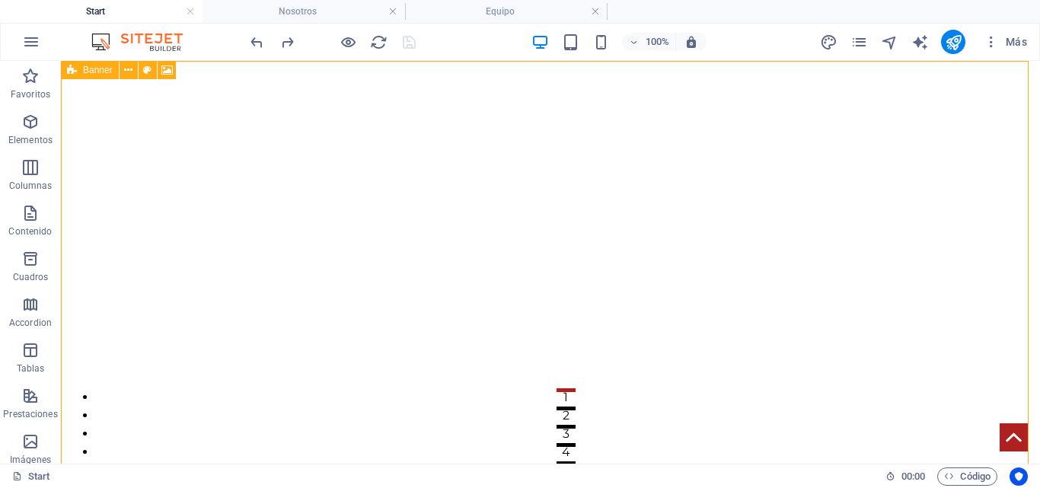
click at [68, 69] on icon at bounding box center [72, 70] width 10 height 18
click at [84, 69] on span "Banner" at bounding box center [98, 69] width 30 height 9
click at [92, 73] on span "Banner" at bounding box center [98, 69] width 30 height 9
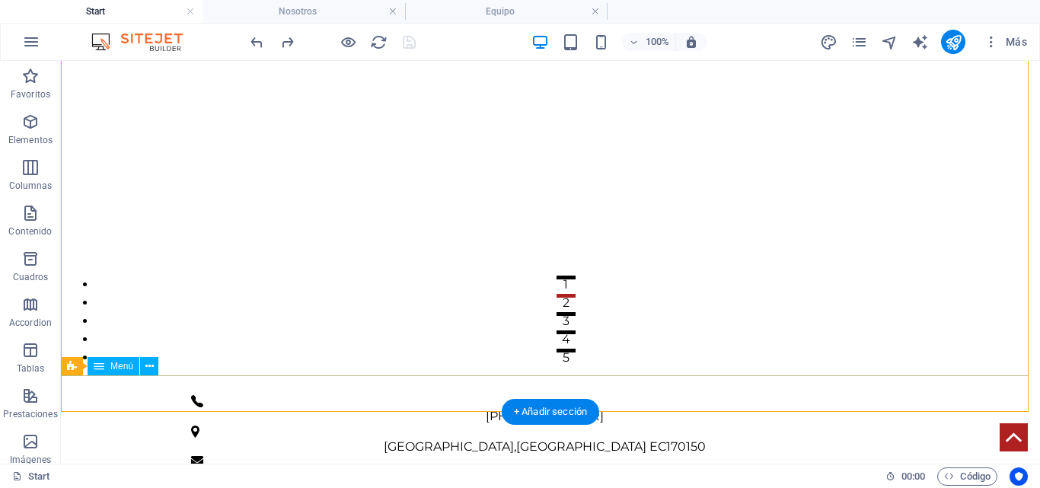
scroll to position [152, 0]
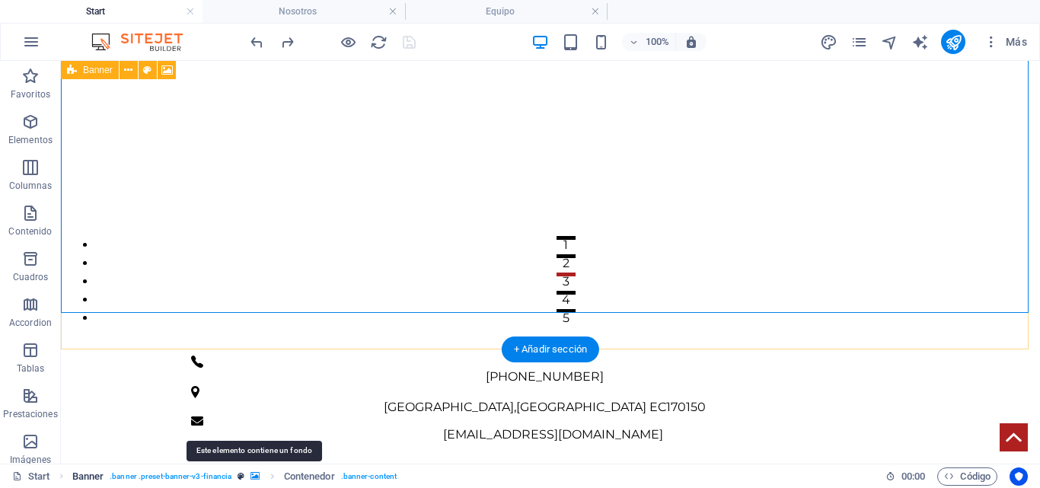
click at [256, 474] on icon "breadcrumb" at bounding box center [254, 476] width 9 height 8
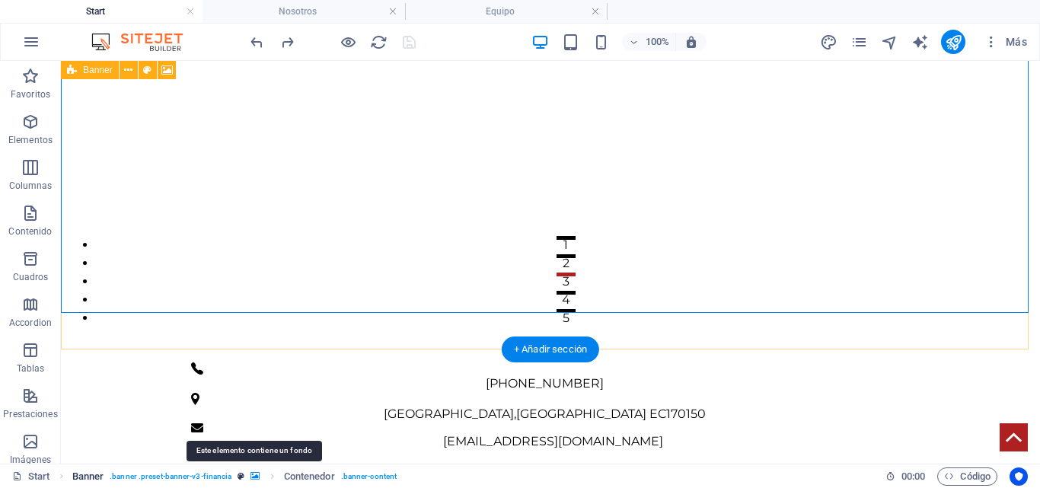
select select "fade"
select select "ms"
select select "s"
select select "progressive"
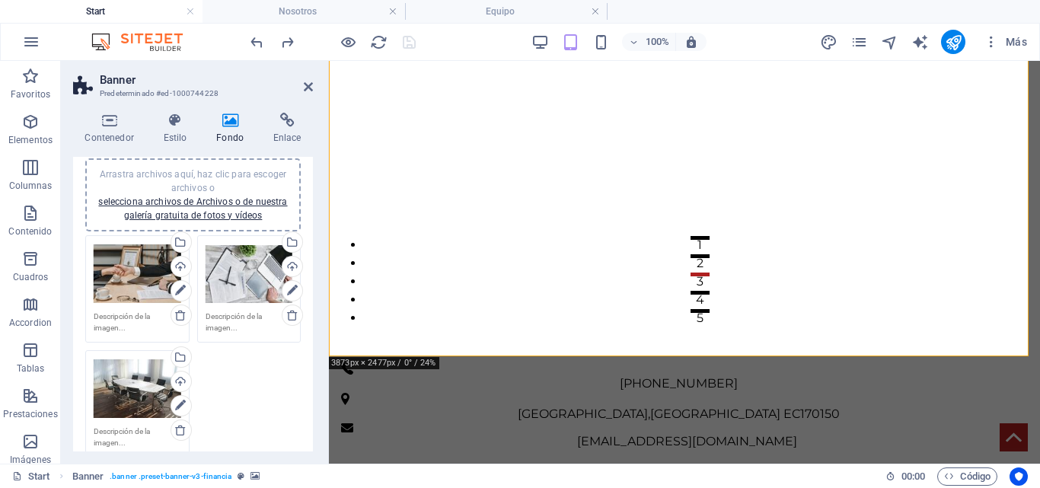
click at [222, 222] on div "Arrastra archivos aquí, haz clic para escoger archivos o selecciona archivos de…" at bounding box center [192, 194] width 197 height 55
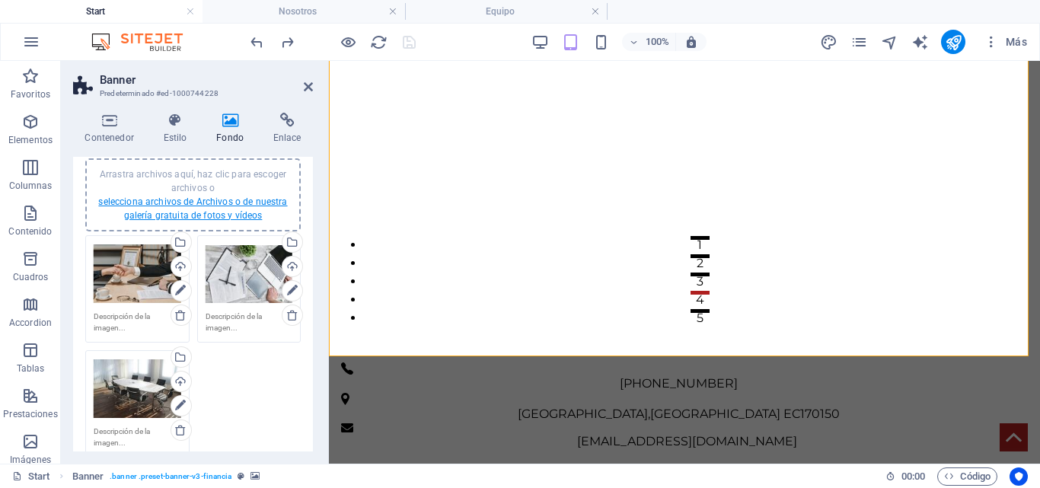
click at [166, 199] on link "selecciona archivos de Archivos o de nuestra galería gratuita de fotos y vídeos" at bounding box center [192, 208] width 189 height 24
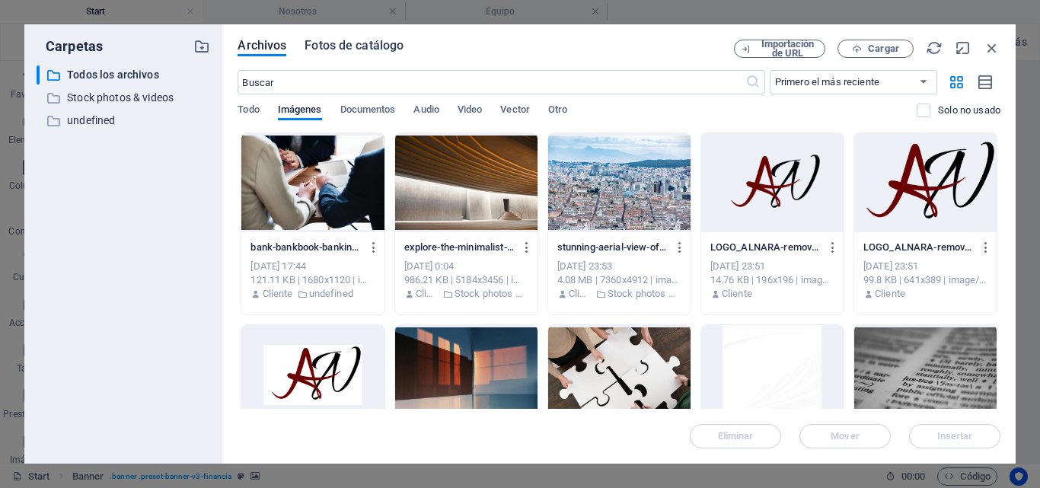
click at [378, 51] on span "Fotos de catálogo" at bounding box center [353, 46] width 99 height 18
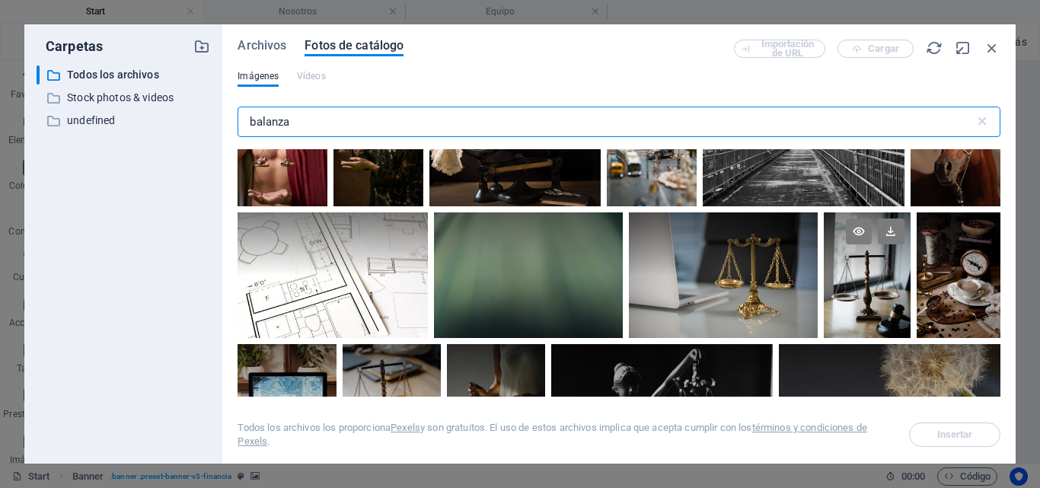
scroll to position [76, 0]
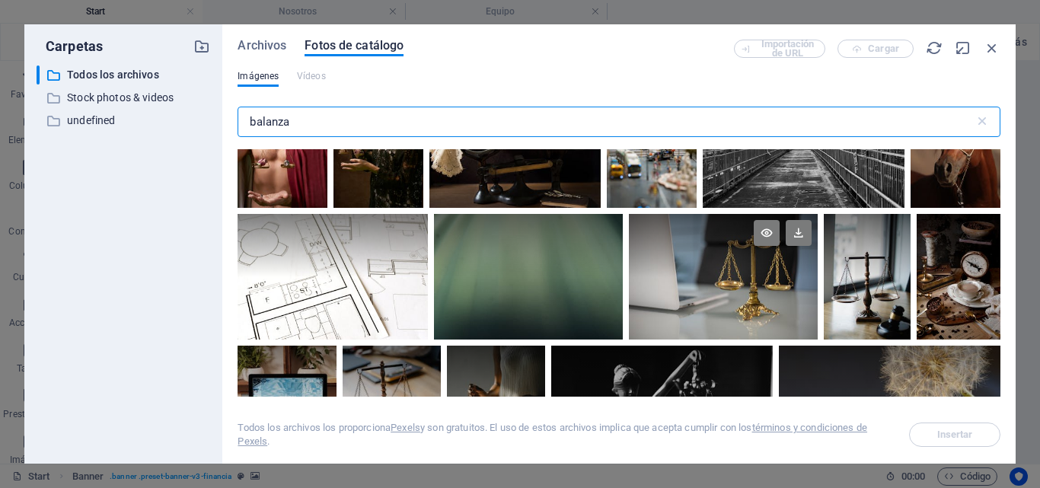
type input "balanza"
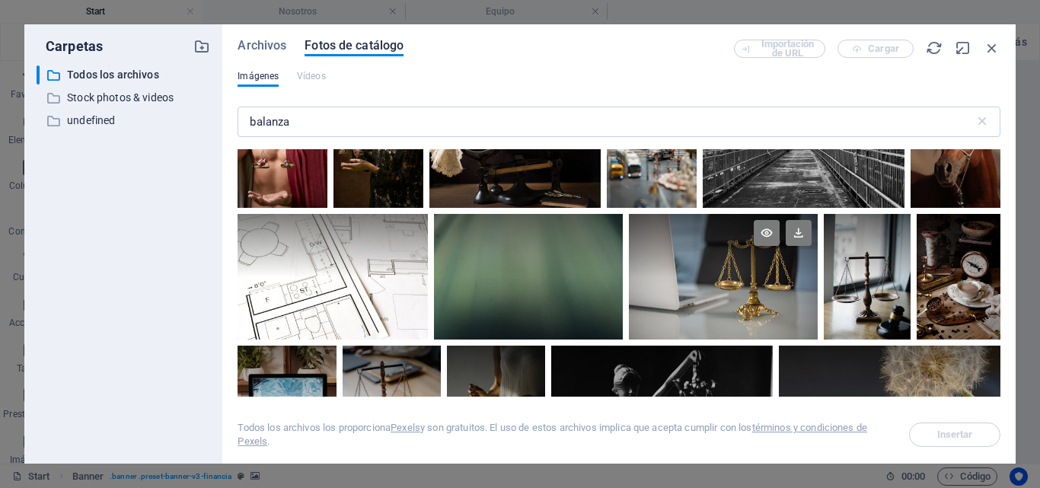
click at [747, 259] on div at bounding box center [723, 245] width 189 height 63
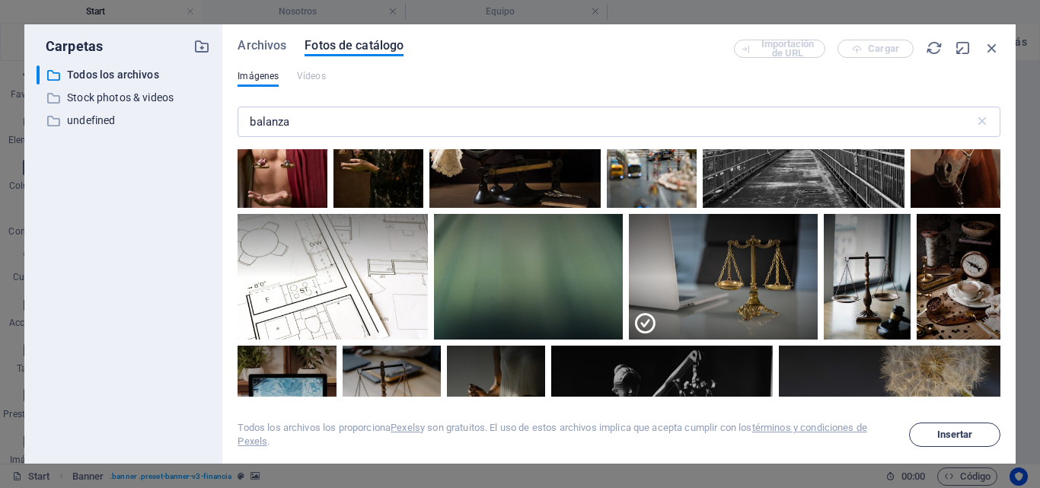
click at [947, 428] on button "Insertar" at bounding box center [954, 434] width 91 height 24
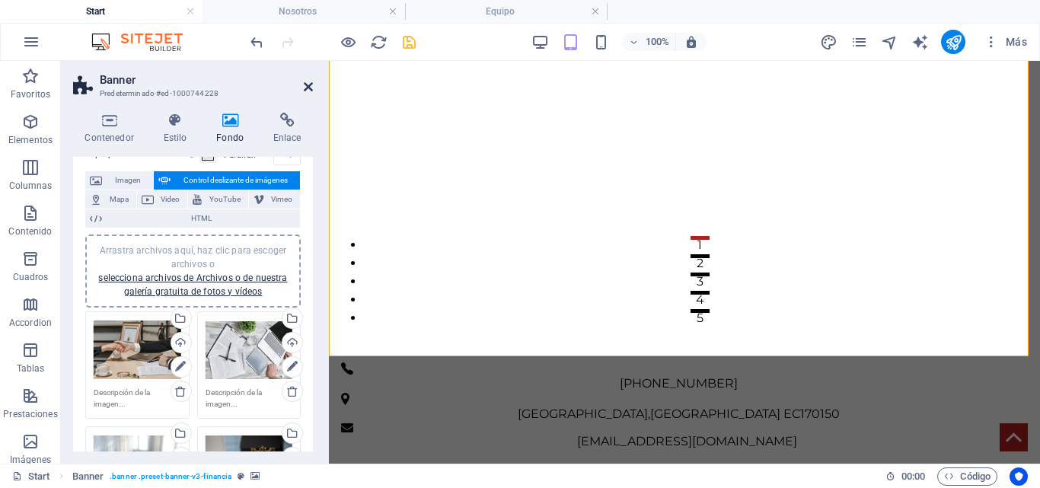
drag, startPoint x: 311, startPoint y: 87, endPoint x: 250, endPoint y: 27, distance: 85.6
click at [311, 87] on icon at bounding box center [308, 87] width 9 height 12
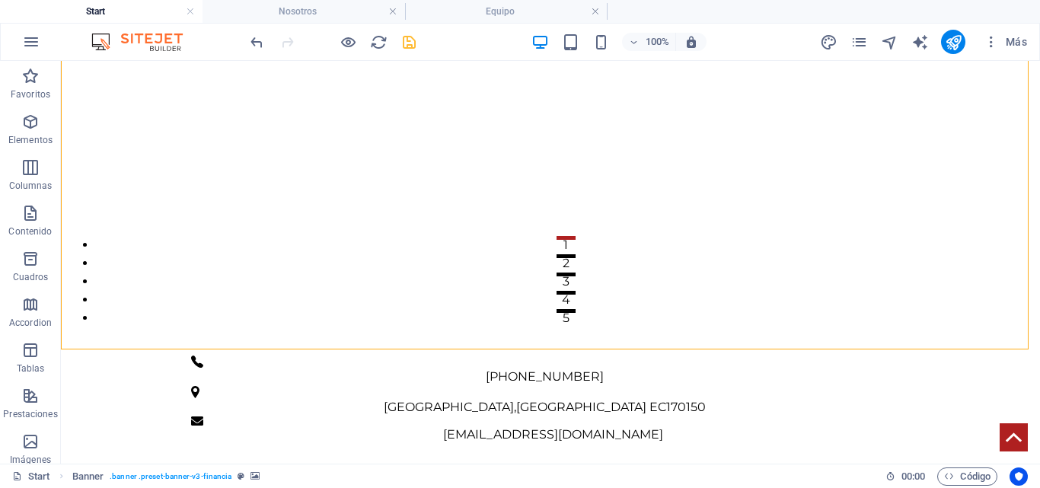
click at [398, 44] on div at bounding box center [332, 42] width 171 height 24
click at [412, 43] on icon "save" at bounding box center [409, 42] width 18 height 18
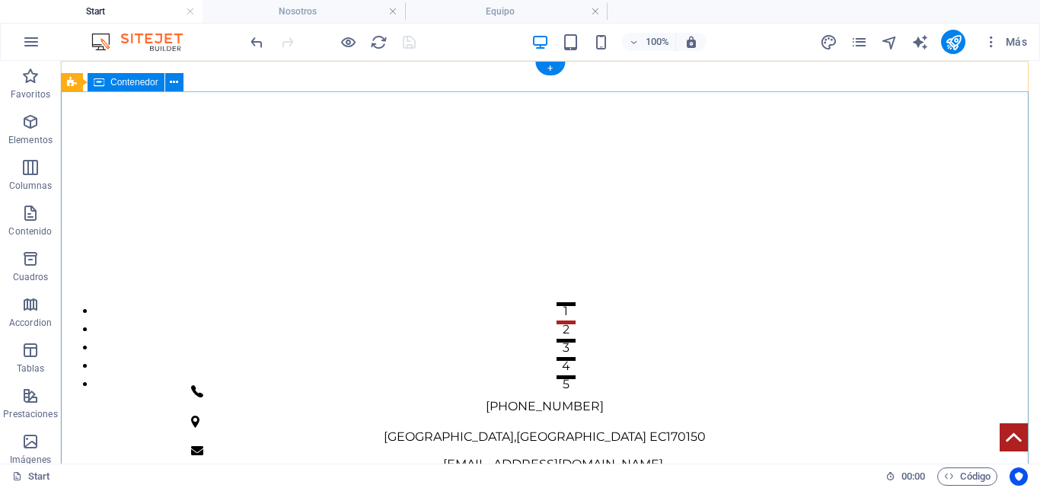
scroll to position [0, 0]
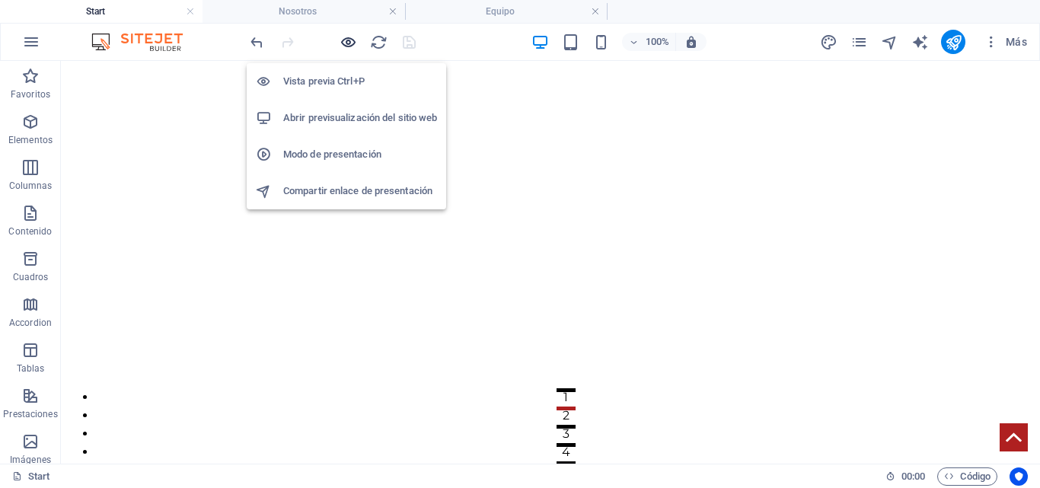
click at [351, 35] on icon "button" at bounding box center [349, 42] width 18 height 18
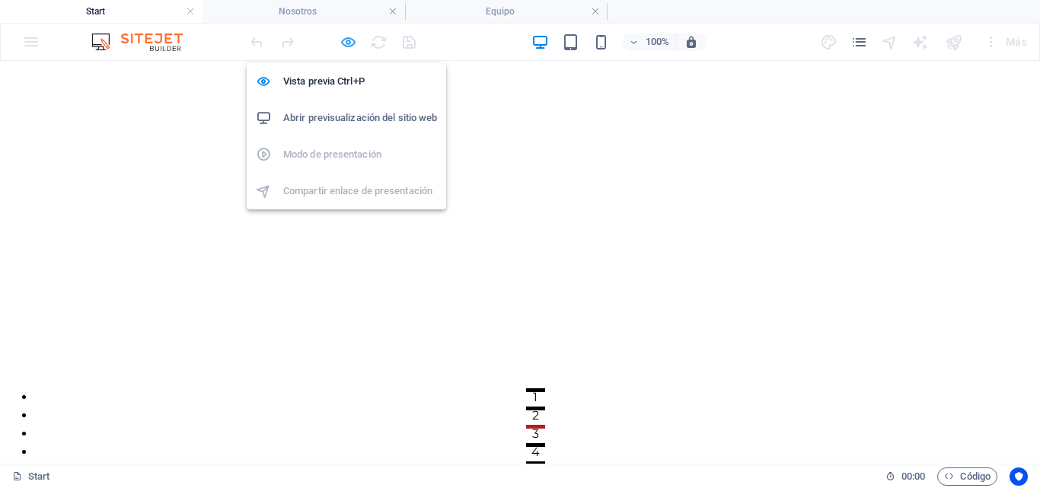
drag, startPoint x: 351, startPoint y: 36, endPoint x: 368, endPoint y: 13, distance: 28.8
click at [351, 36] on icon "button" at bounding box center [349, 42] width 18 height 18
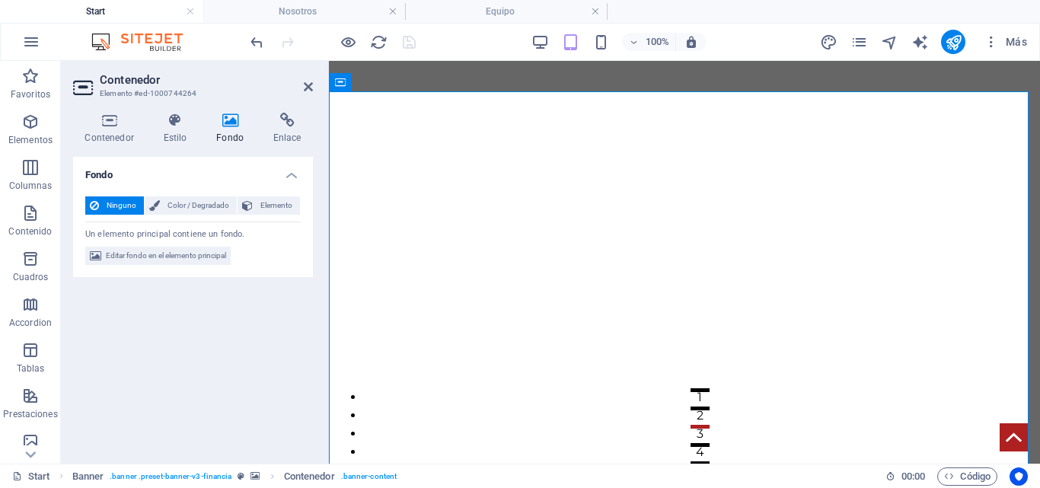
click at [301, 211] on div "Ninguno Color / Degradado Elemento Estirar fondo a ancho completo Superposición…" at bounding box center [193, 231] width 240 height 94
click at [285, 206] on span "Elemento" at bounding box center [276, 205] width 38 height 18
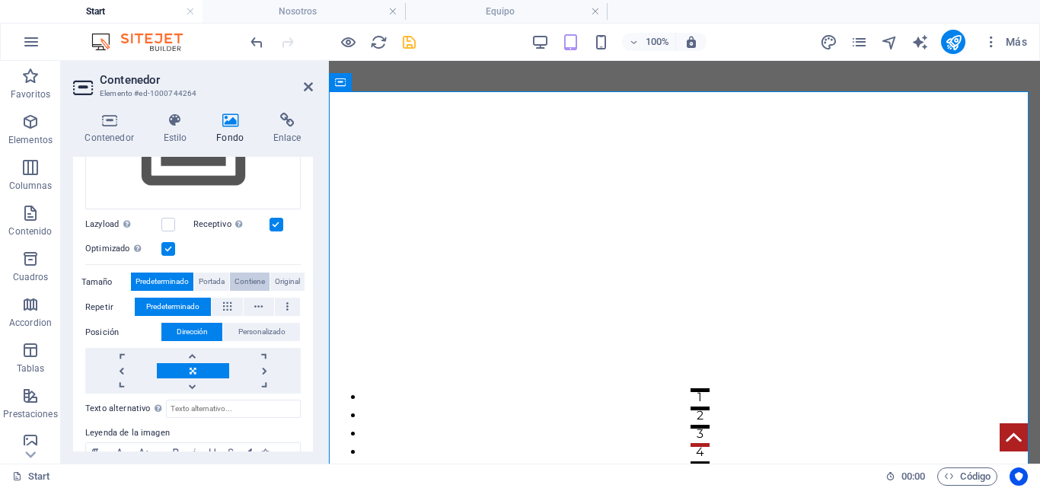
scroll to position [228, 0]
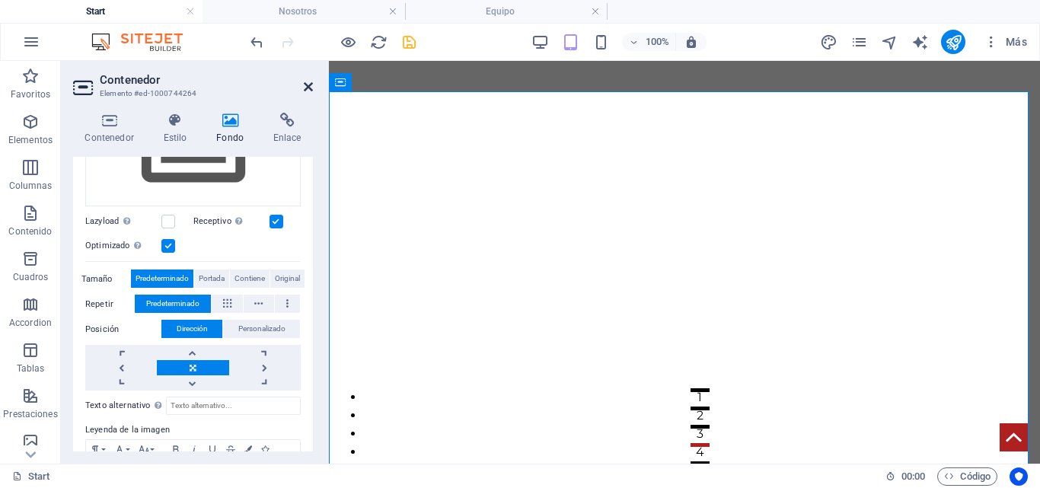
click at [308, 93] on link at bounding box center [308, 87] width 9 height 13
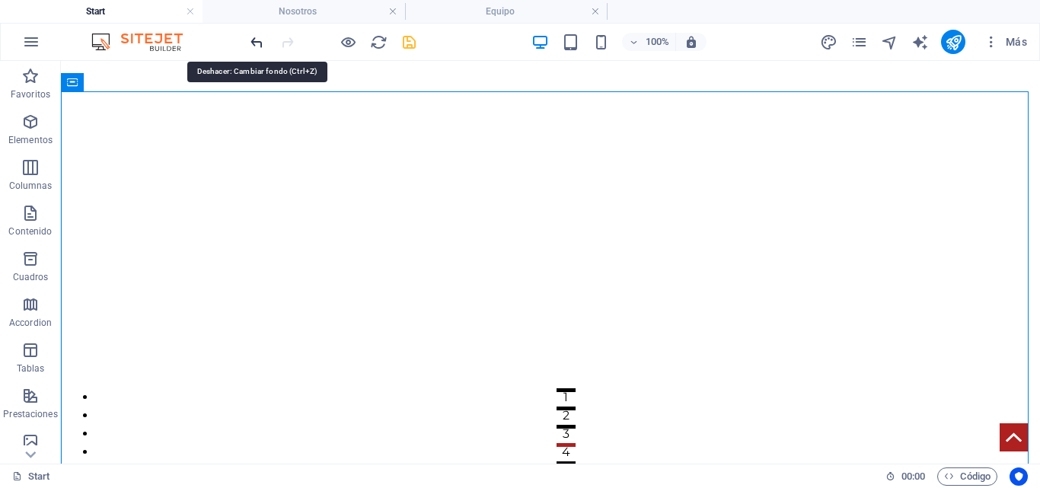
click at [257, 44] on icon "undo" at bounding box center [257, 42] width 18 height 18
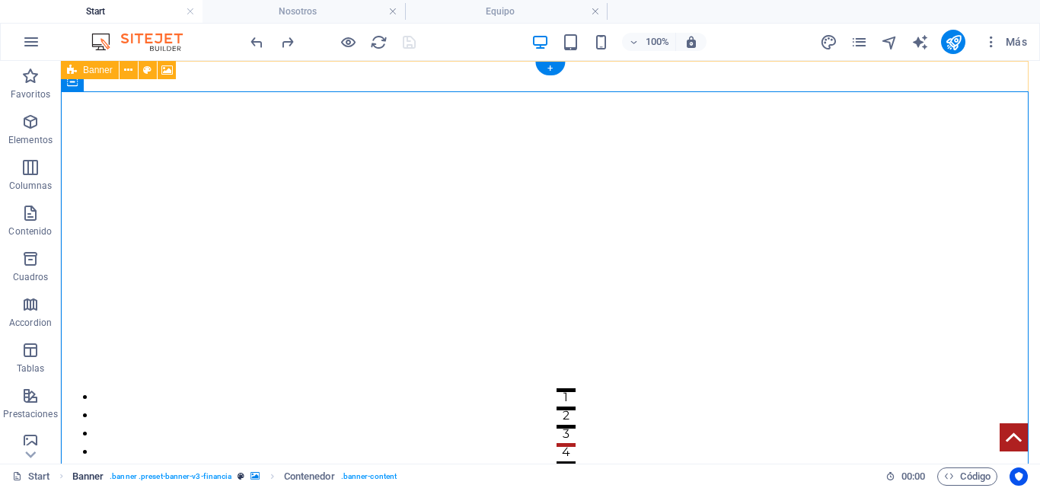
click at [251, 475] on icon "breadcrumb" at bounding box center [254, 476] width 9 height 8
select select "fade"
select select "ms"
select select "s"
select select "progressive"
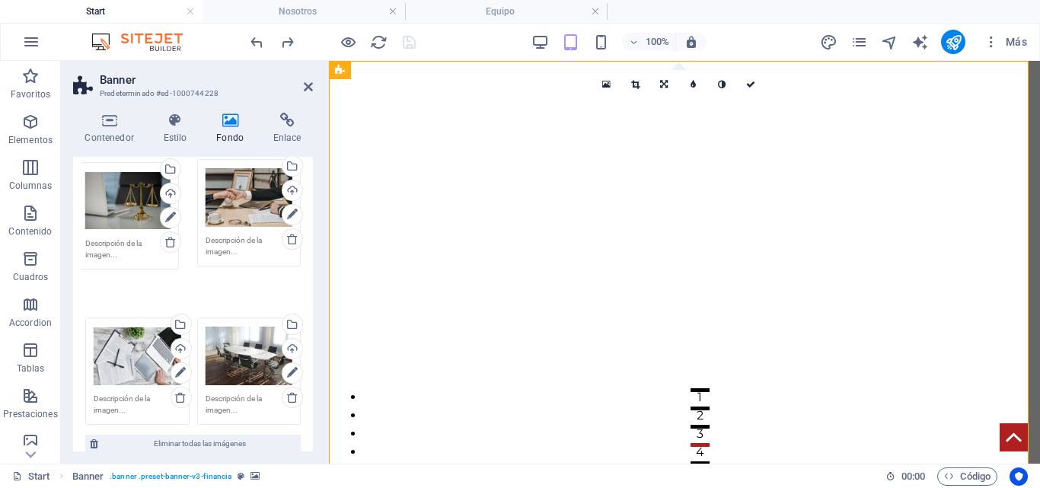
drag, startPoint x: 240, startPoint y: 320, endPoint x: 121, endPoint y: 209, distance: 163.2
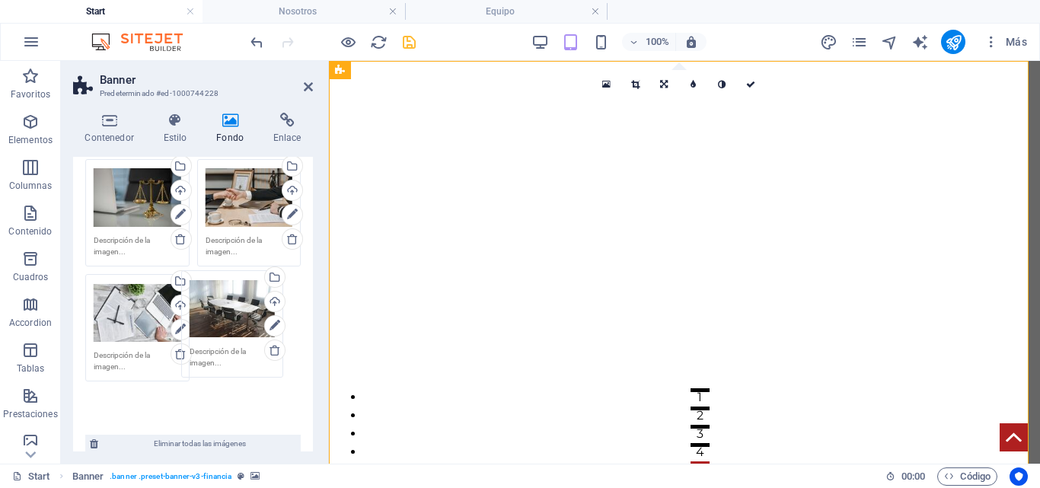
drag, startPoint x: 253, startPoint y: 317, endPoint x: 244, endPoint y: 315, distance: 10.0
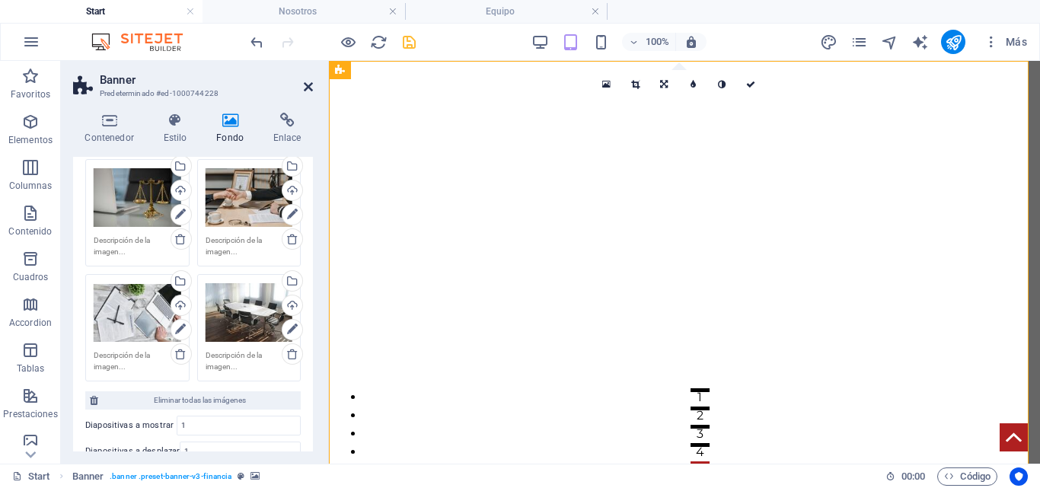
click at [306, 89] on icon at bounding box center [308, 87] width 9 height 12
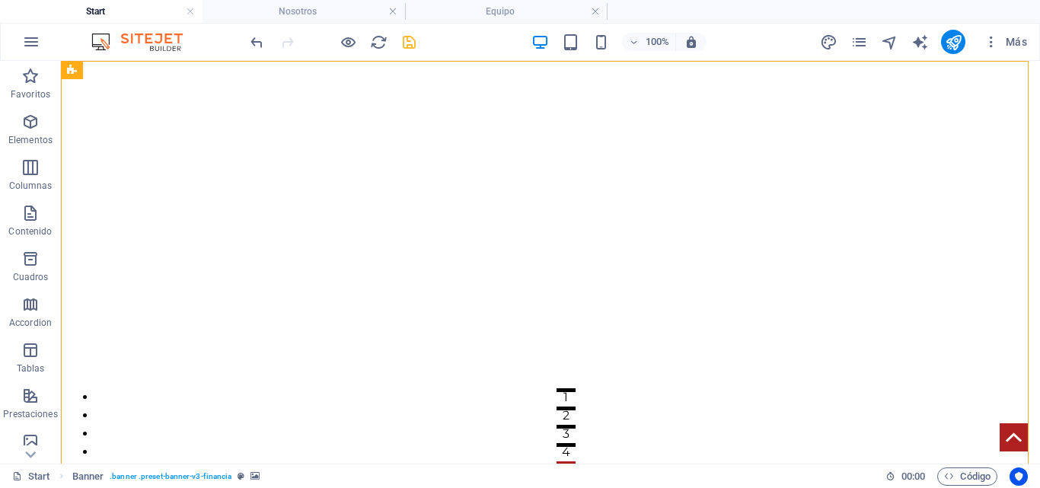
click at [403, 40] on icon "save" at bounding box center [409, 42] width 18 height 18
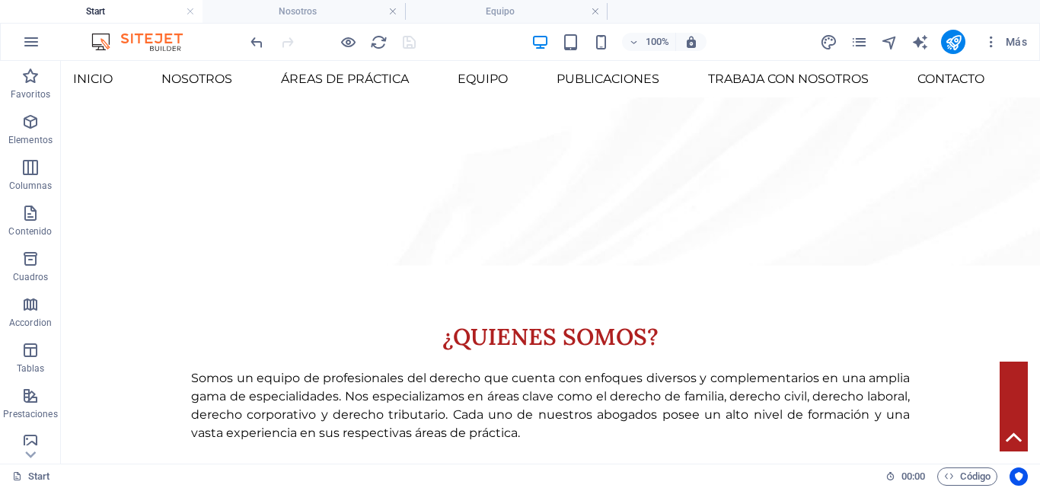
scroll to position [913, 0]
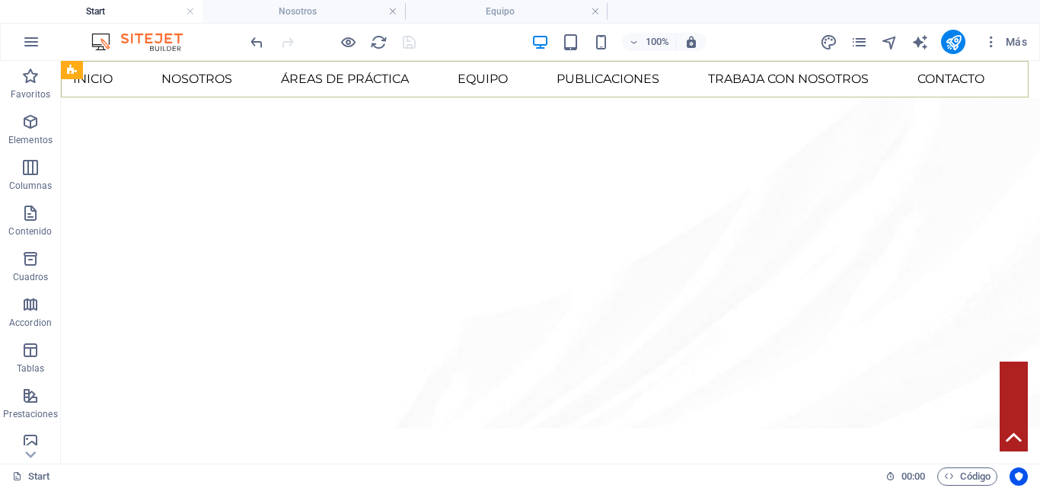
click at [996, 77] on nav "Inicio Nosotros Áreas de Práctica Equipo Publicaciones Trabaja con Nosotros Con…" at bounding box center [550, 79] width 979 height 37
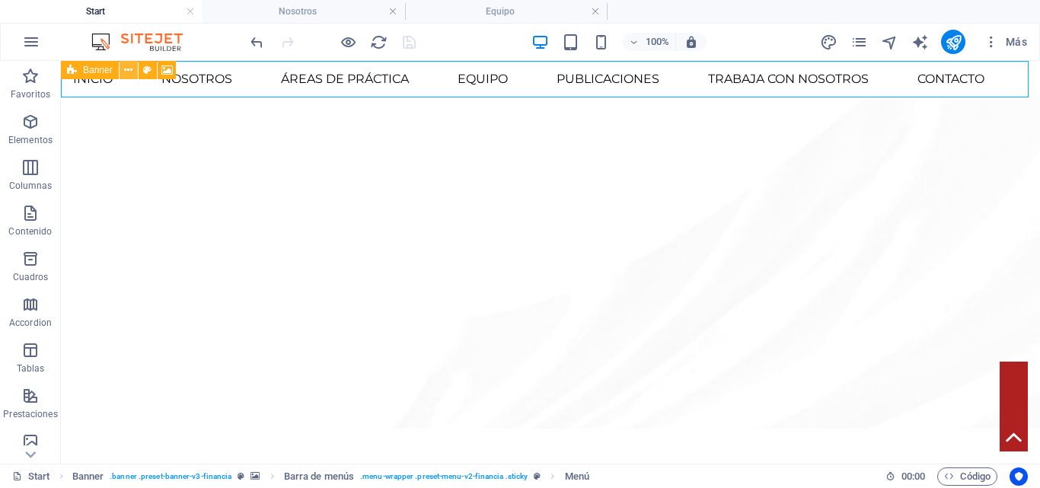
click at [132, 72] on icon at bounding box center [128, 70] width 8 height 16
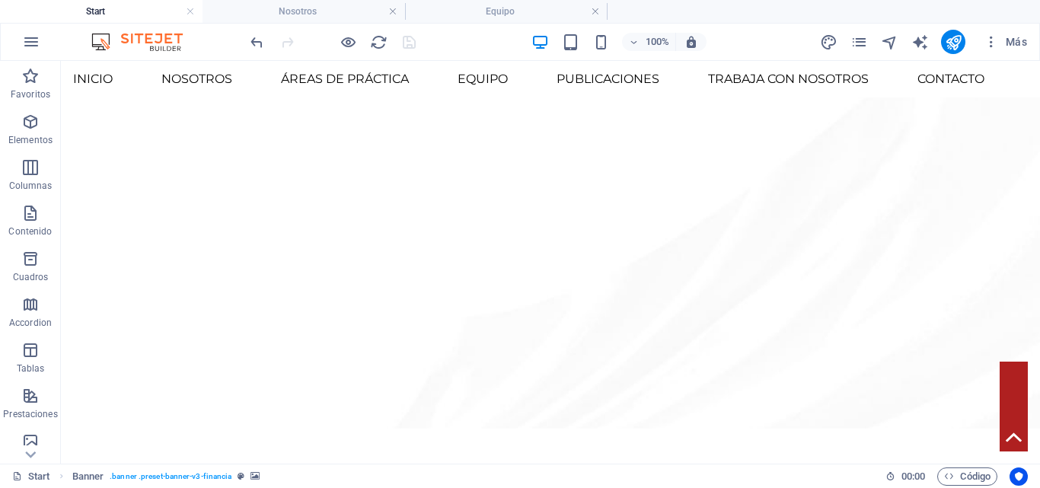
click at [776, 37] on div "100% Más" at bounding box center [640, 42] width 786 height 24
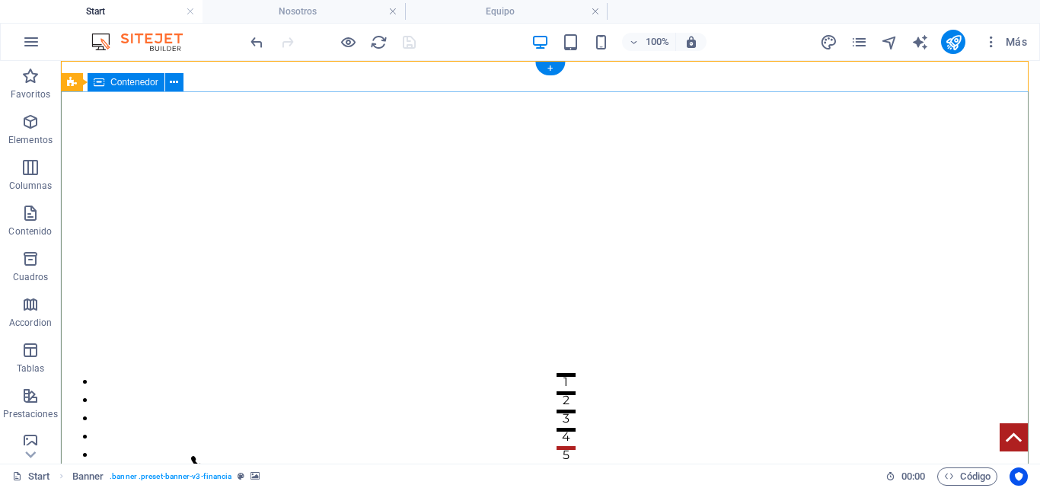
scroll to position [0, 0]
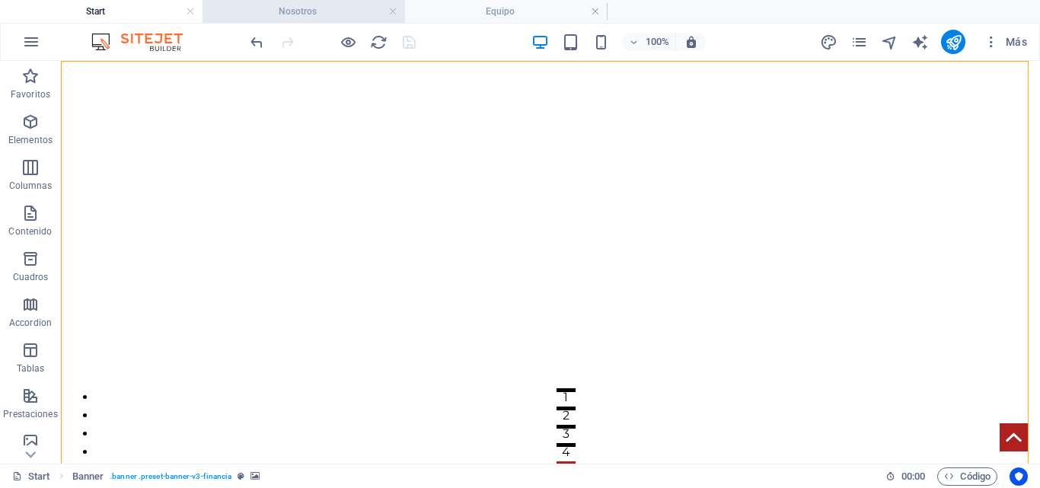
click at [330, 11] on h4 "Nosotros" at bounding box center [303, 11] width 202 height 17
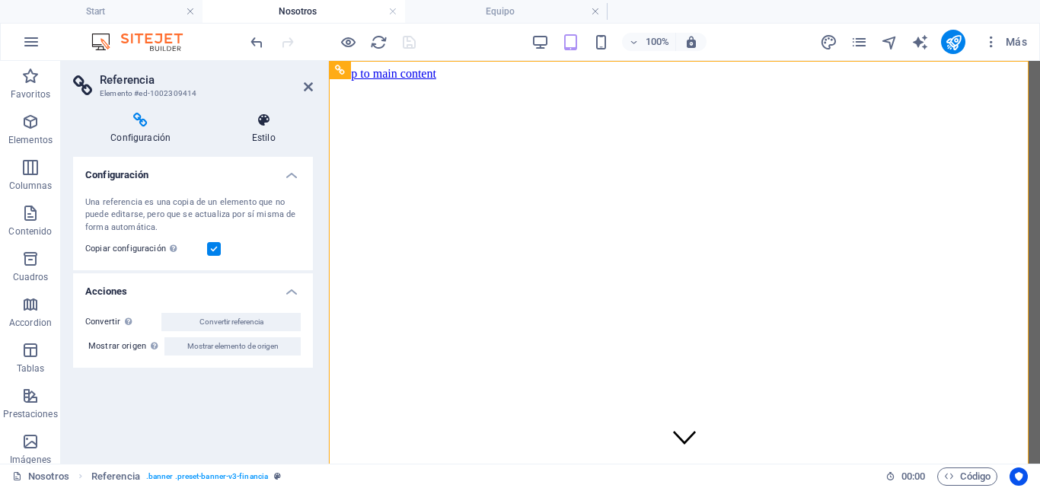
click at [256, 128] on h4 "Estilo" at bounding box center [263, 129] width 99 height 32
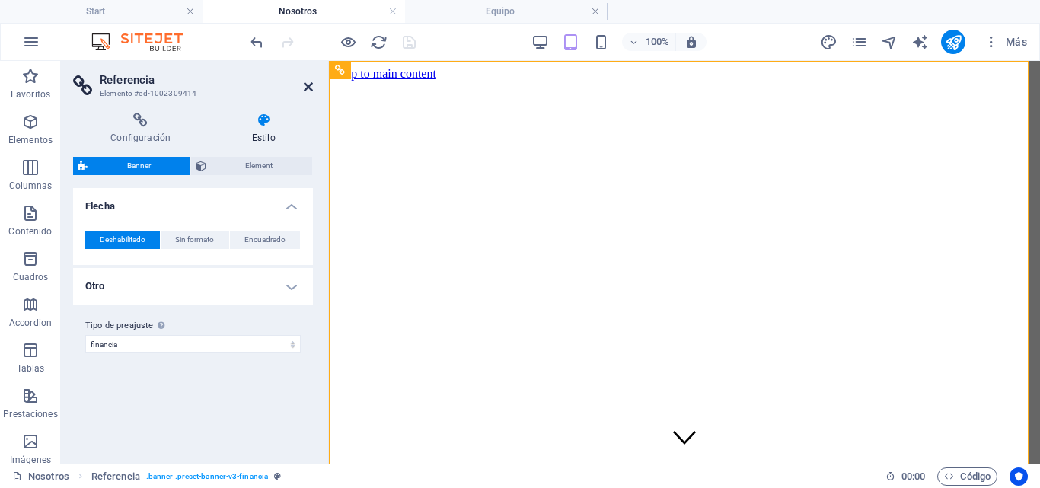
click at [304, 84] on icon at bounding box center [308, 87] width 9 height 12
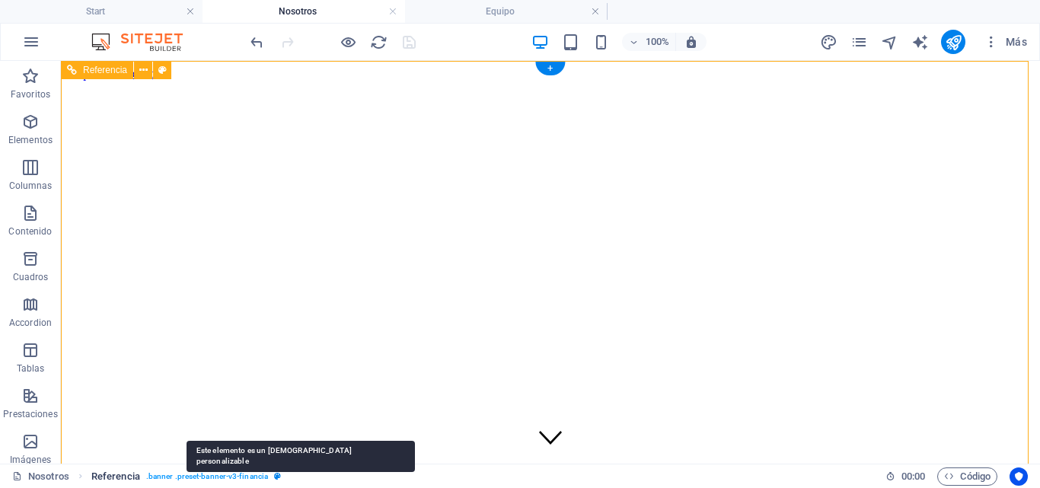
click at [274, 476] on icon "breadcrumb" at bounding box center [277, 476] width 7 height 8
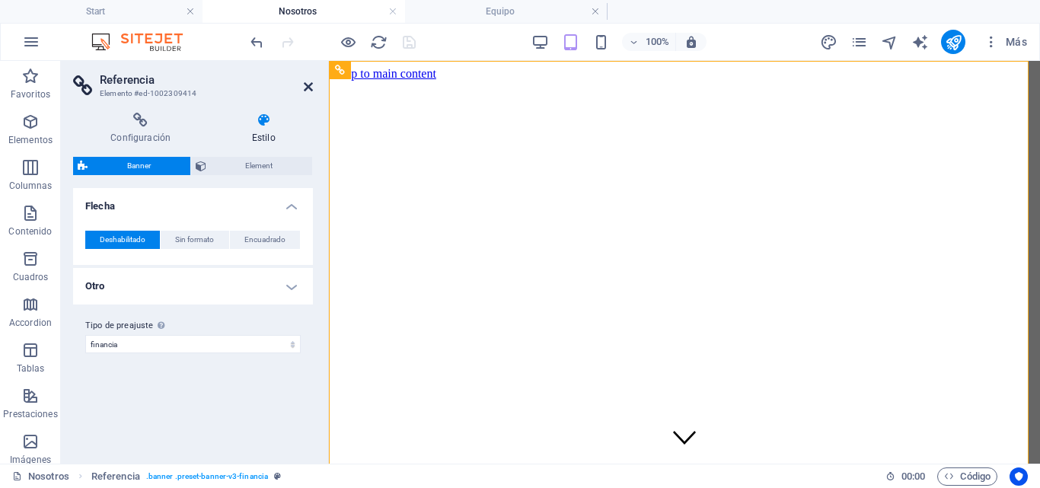
click at [305, 85] on icon at bounding box center [308, 87] width 9 height 12
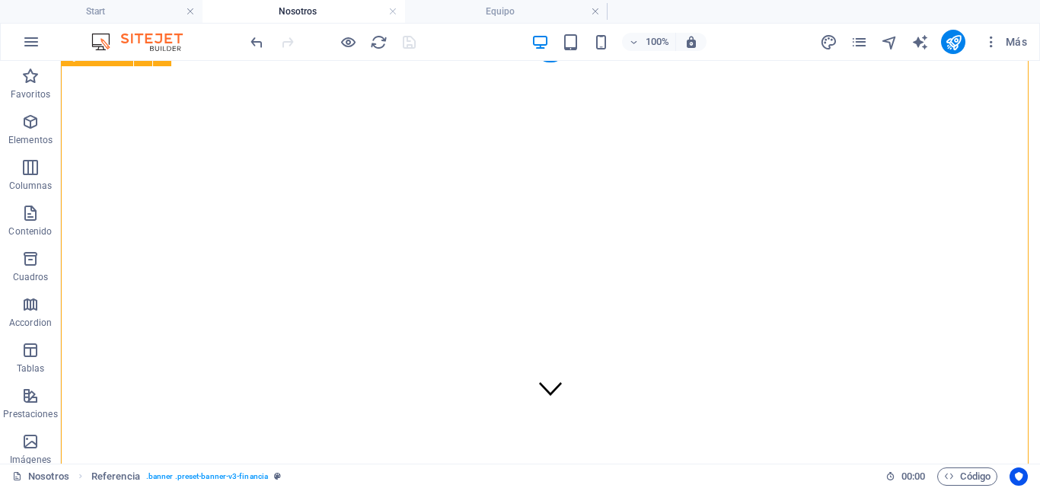
scroll to position [76, 0]
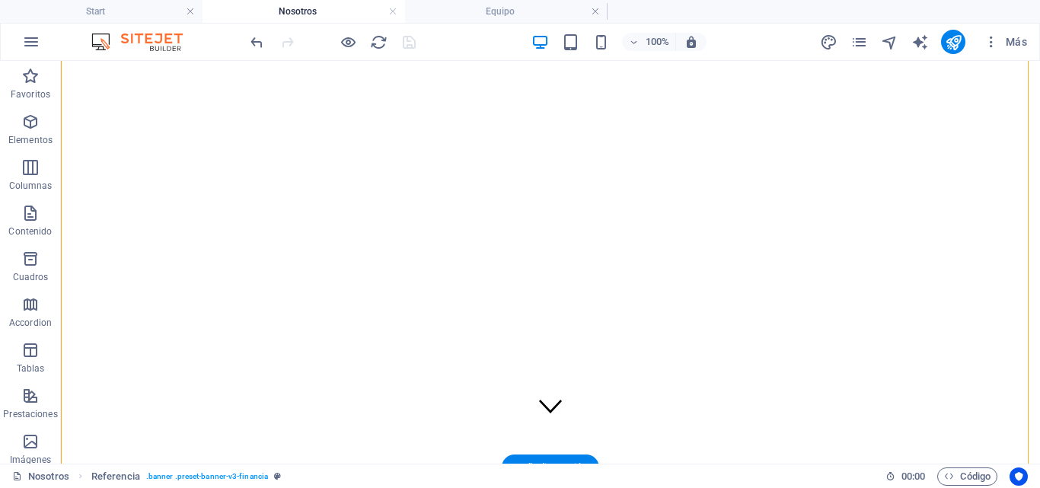
scroll to position [0, 0]
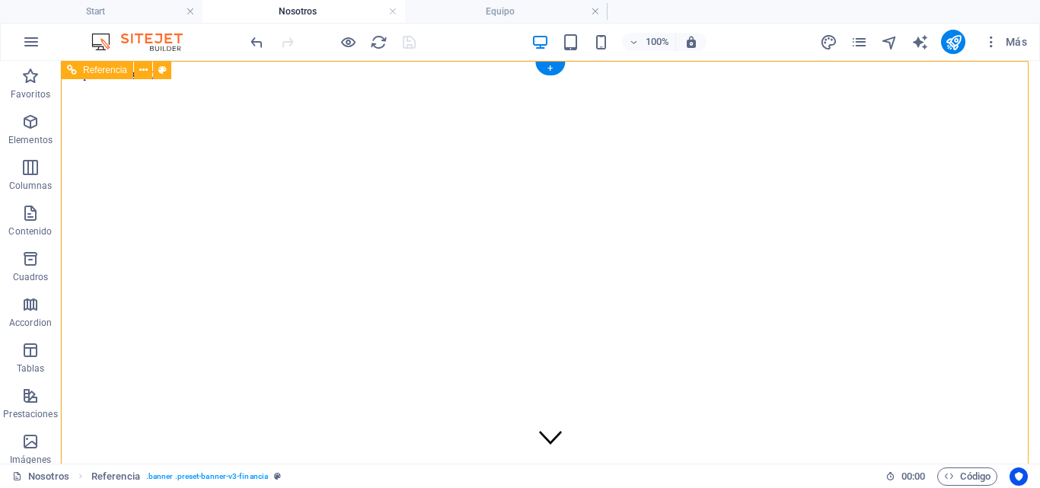
click at [140, 69] on icon at bounding box center [143, 70] width 8 height 16
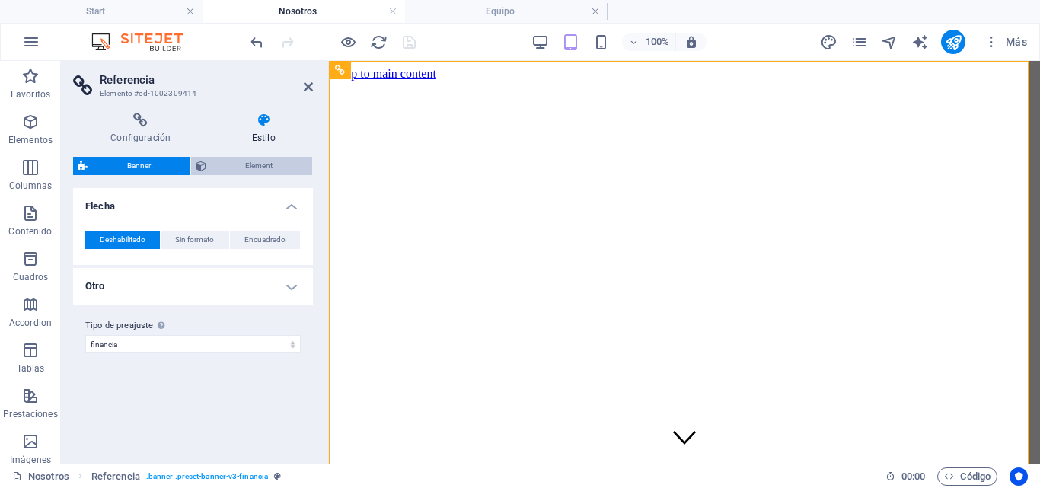
click at [250, 165] on span "Element" at bounding box center [259, 166] width 97 height 18
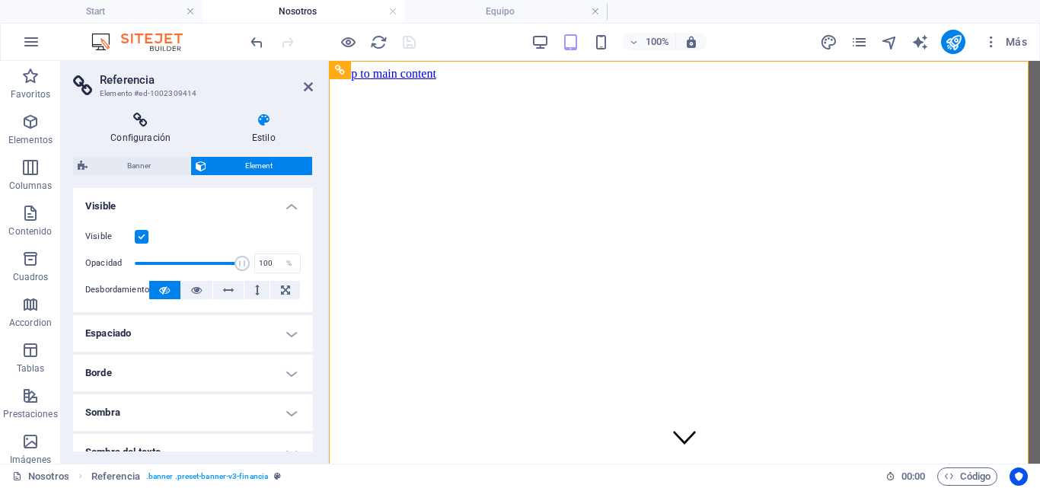
click at [171, 144] on h4 "Configuración" at bounding box center [143, 129] width 141 height 32
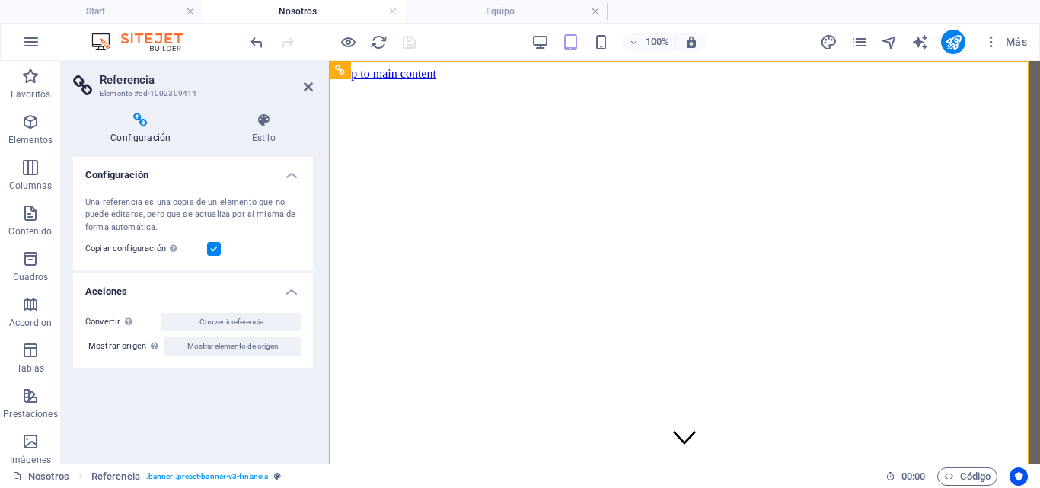
click at [313, 84] on aside "Referencia Elemento #ed-1002309414 Configuración Estilo Configuración Una refer…" at bounding box center [195, 262] width 268 height 403
click at [309, 88] on icon at bounding box center [308, 87] width 9 height 12
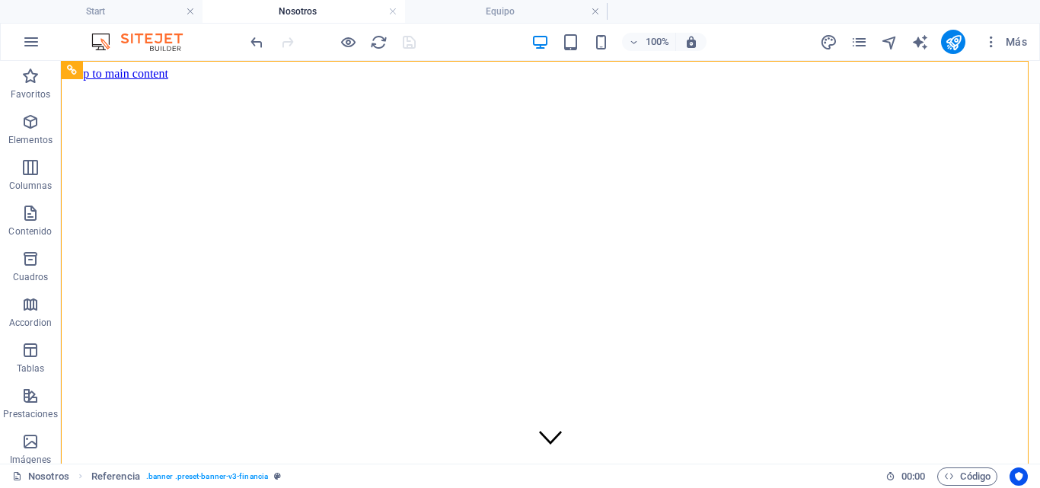
click at [387, 10] on h4 "Nosotros" at bounding box center [303, 11] width 202 height 17
click at [392, 11] on link at bounding box center [392, 12] width 9 height 14
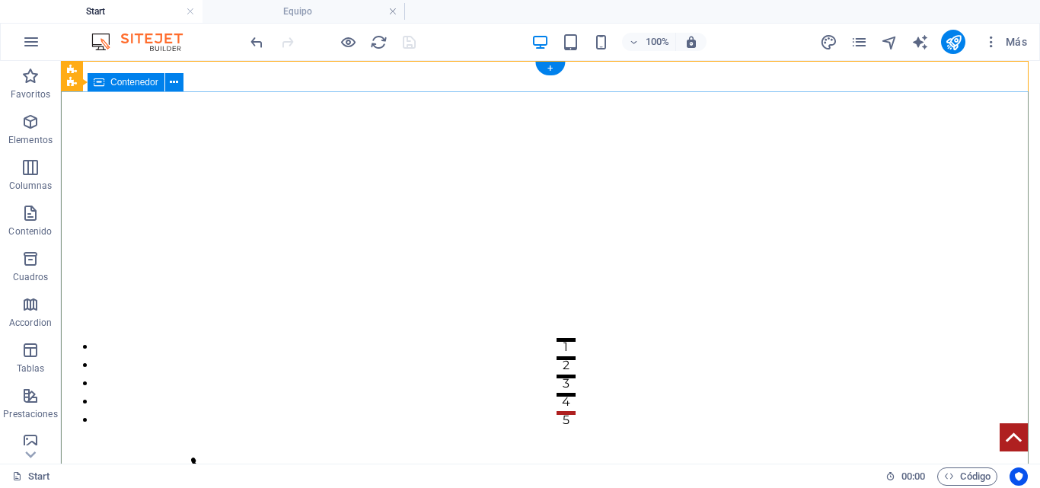
scroll to position [76, 0]
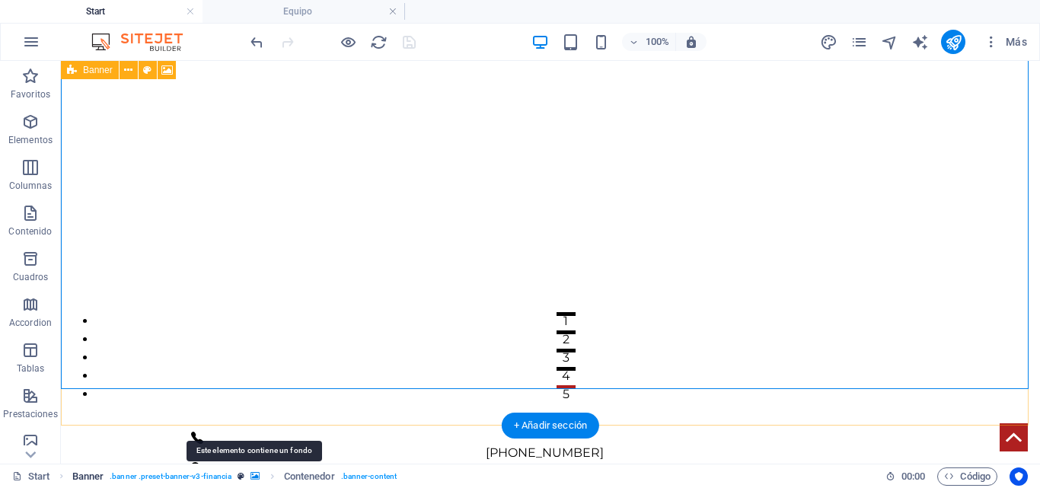
click at [255, 473] on icon "breadcrumb" at bounding box center [254, 476] width 9 height 8
select select "fade"
select select "ms"
select select "s"
select select "progressive"
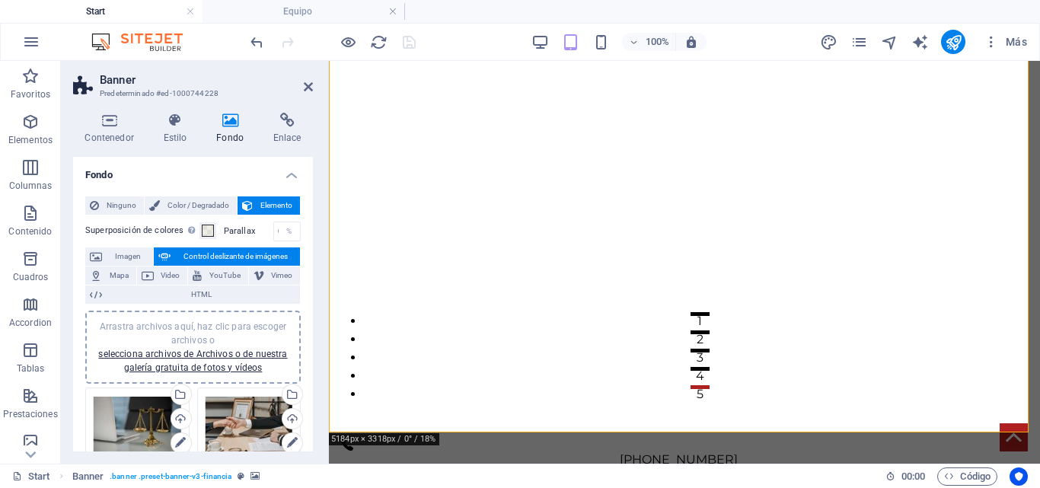
scroll to position [152, 0]
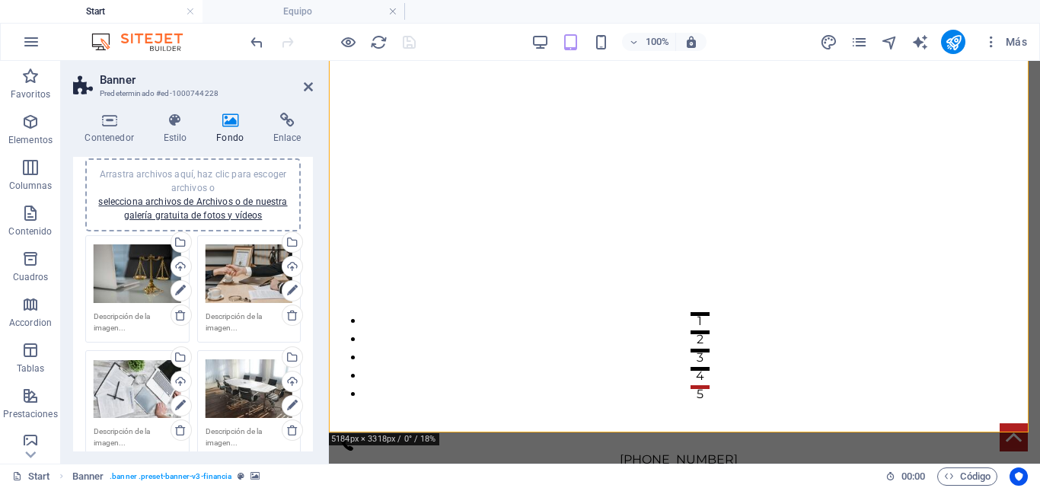
click at [313, 84] on aside "Banner Predeterminado #ed-1000744228 Contenedor Estilo Fondo Enlace Tamaño Altu…" at bounding box center [195, 262] width 268 height 403
click at [304, 81] on header "Banner Predeterminado #ed-1000744228" at bounding box center [193, 81] width 240 height 40
click at [307, 90] on icon at bounding box center [308, 87] width 9 height 12
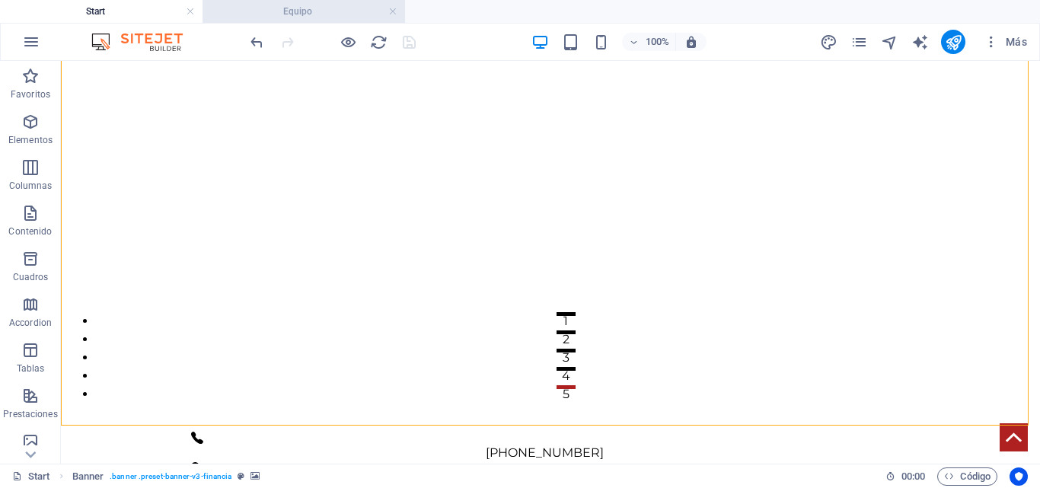
click at [281, 12] on h4 "Equipo" at bounding box center [303, 11] width 202 height 17
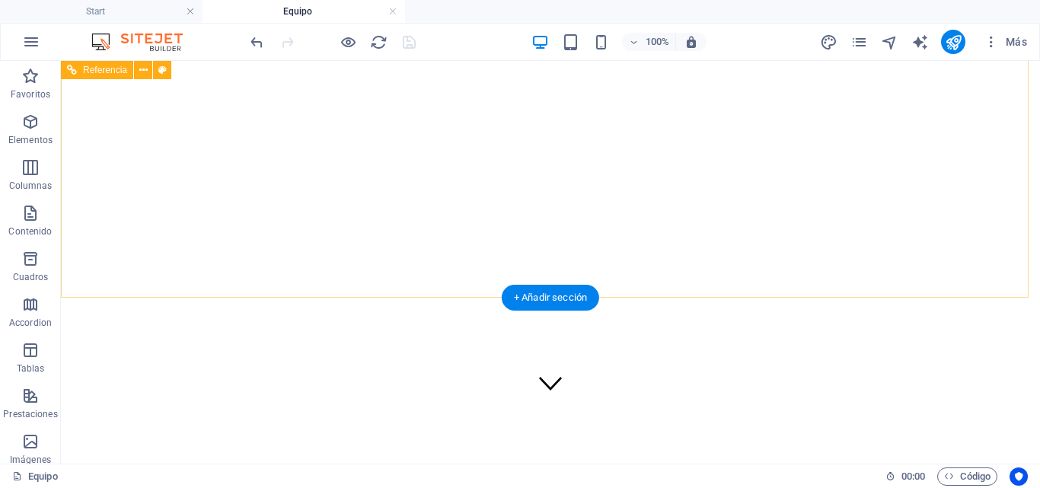
scroll to position [0, 0]
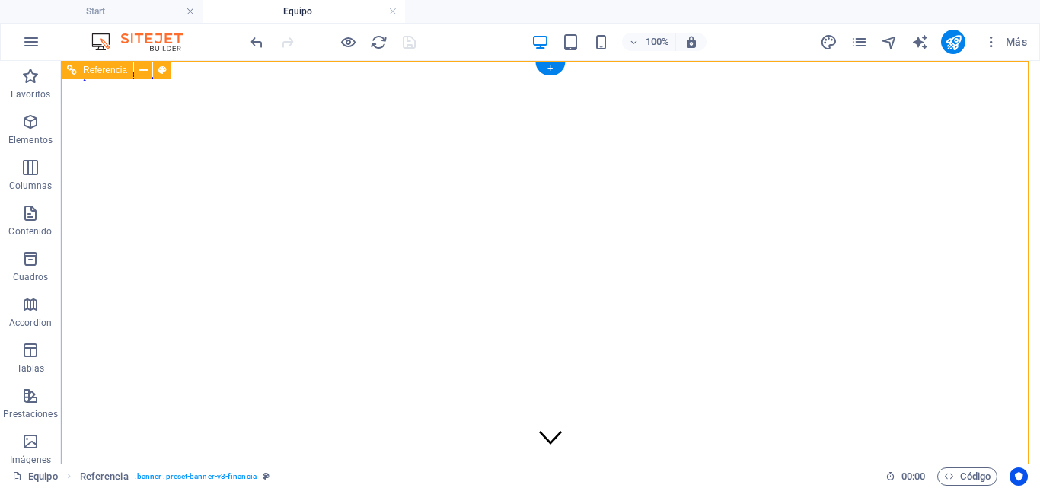
scroll to position [152, 0]
